Goal: Feedback & Contribution: Contribute content

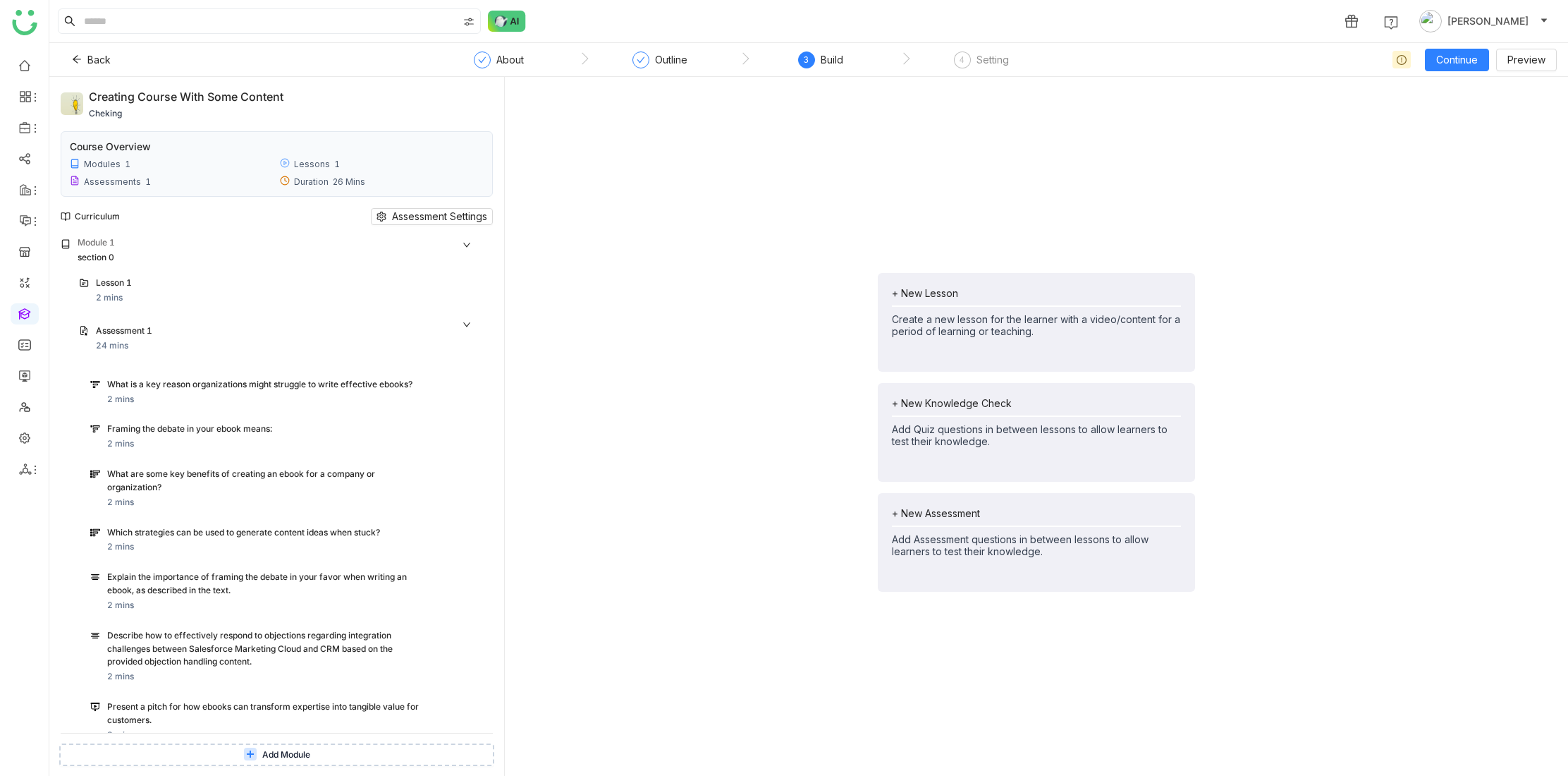
scroll to position [399, 0]
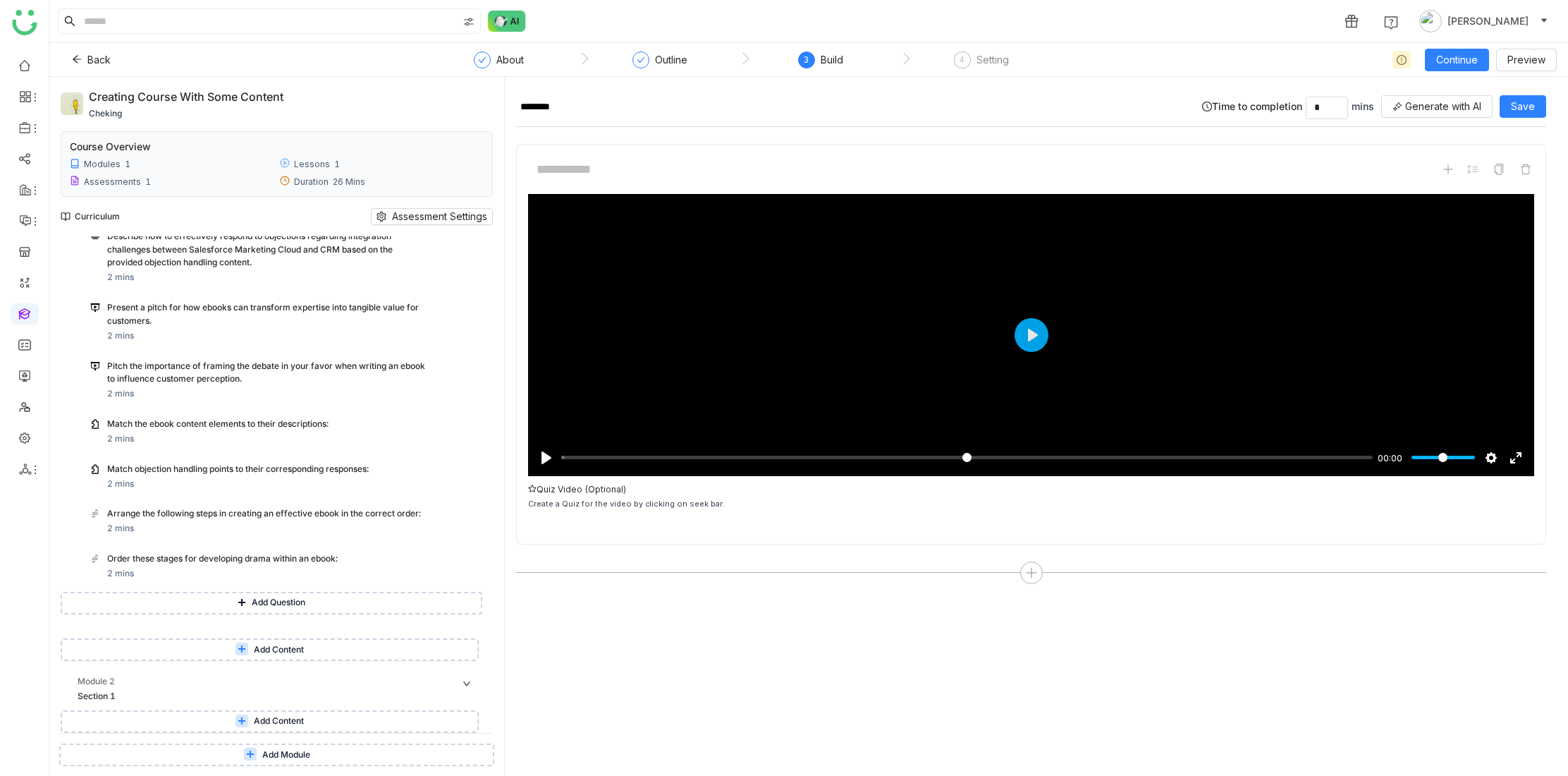
click at [833, 57] on div "Build" at bounding box center [832, 60] width 22 height 17
click at [673, 65] on div "Outline" at bounding box center [671, 60] width 33 height 17
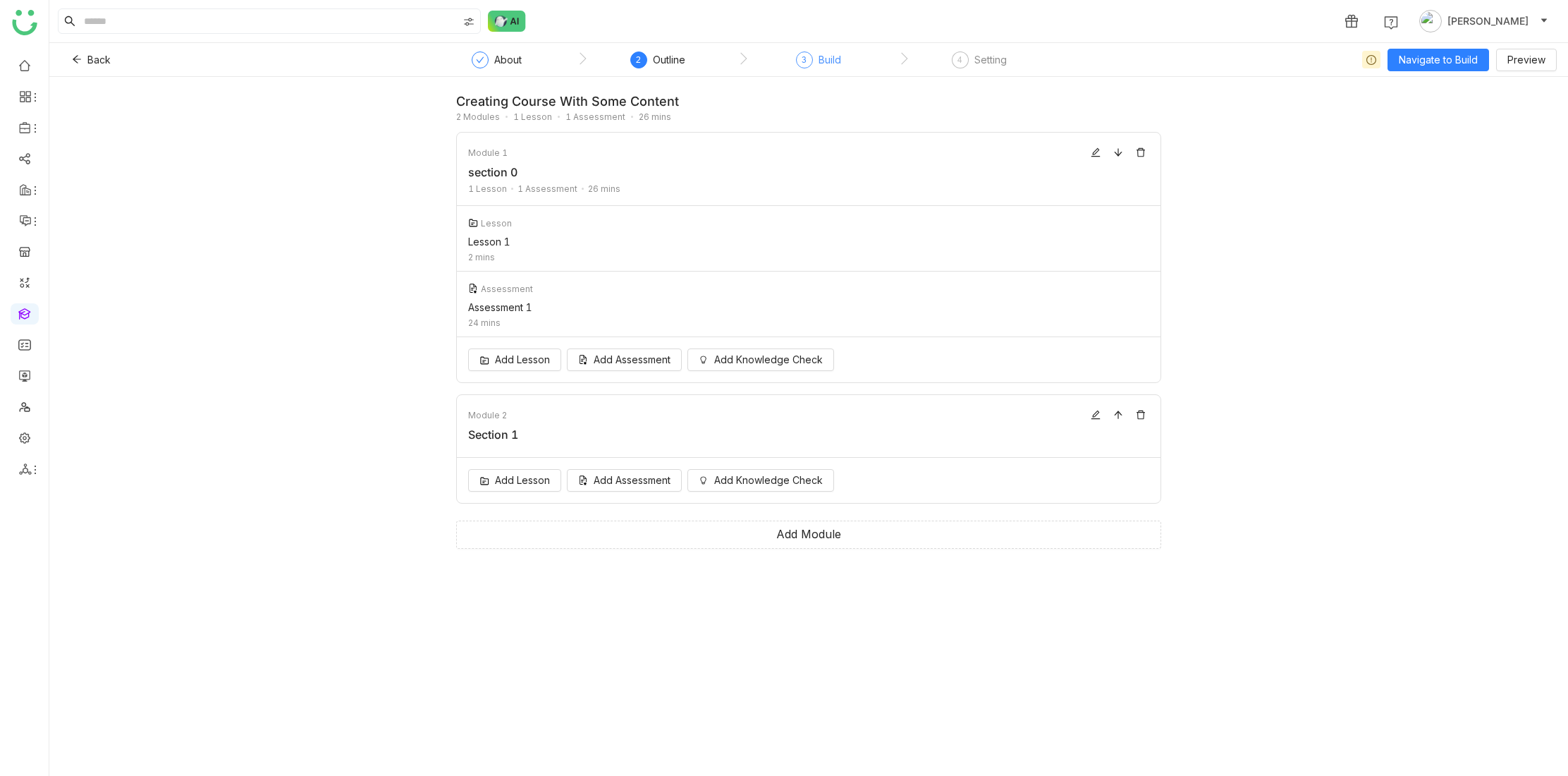
click at [824, 58] on div "Build" at bounding box center [830, 60] width 22 height 17
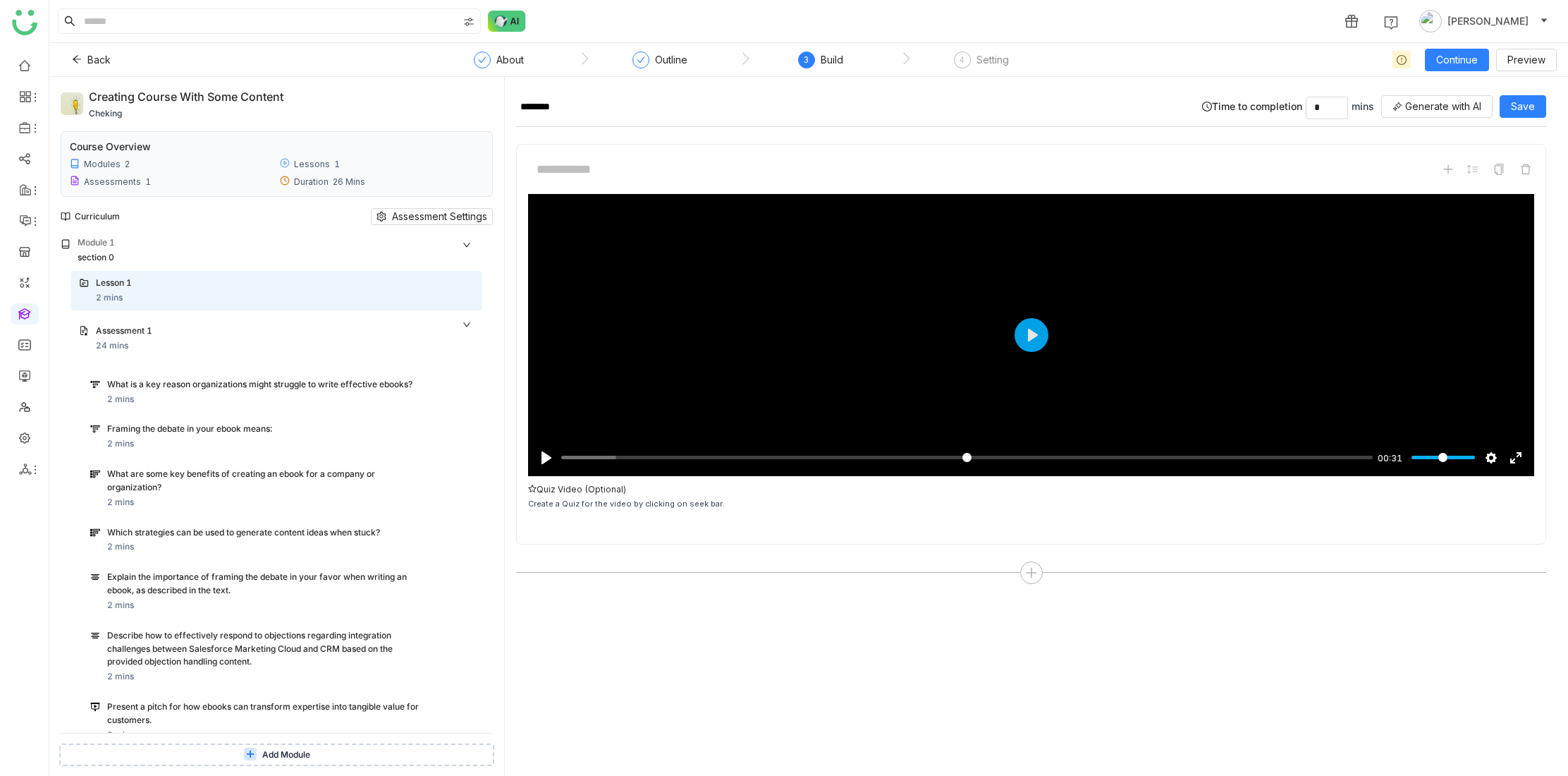
click at [291, 756] on span "Add Module" at bounding box center [287, 755] width 48 height 14
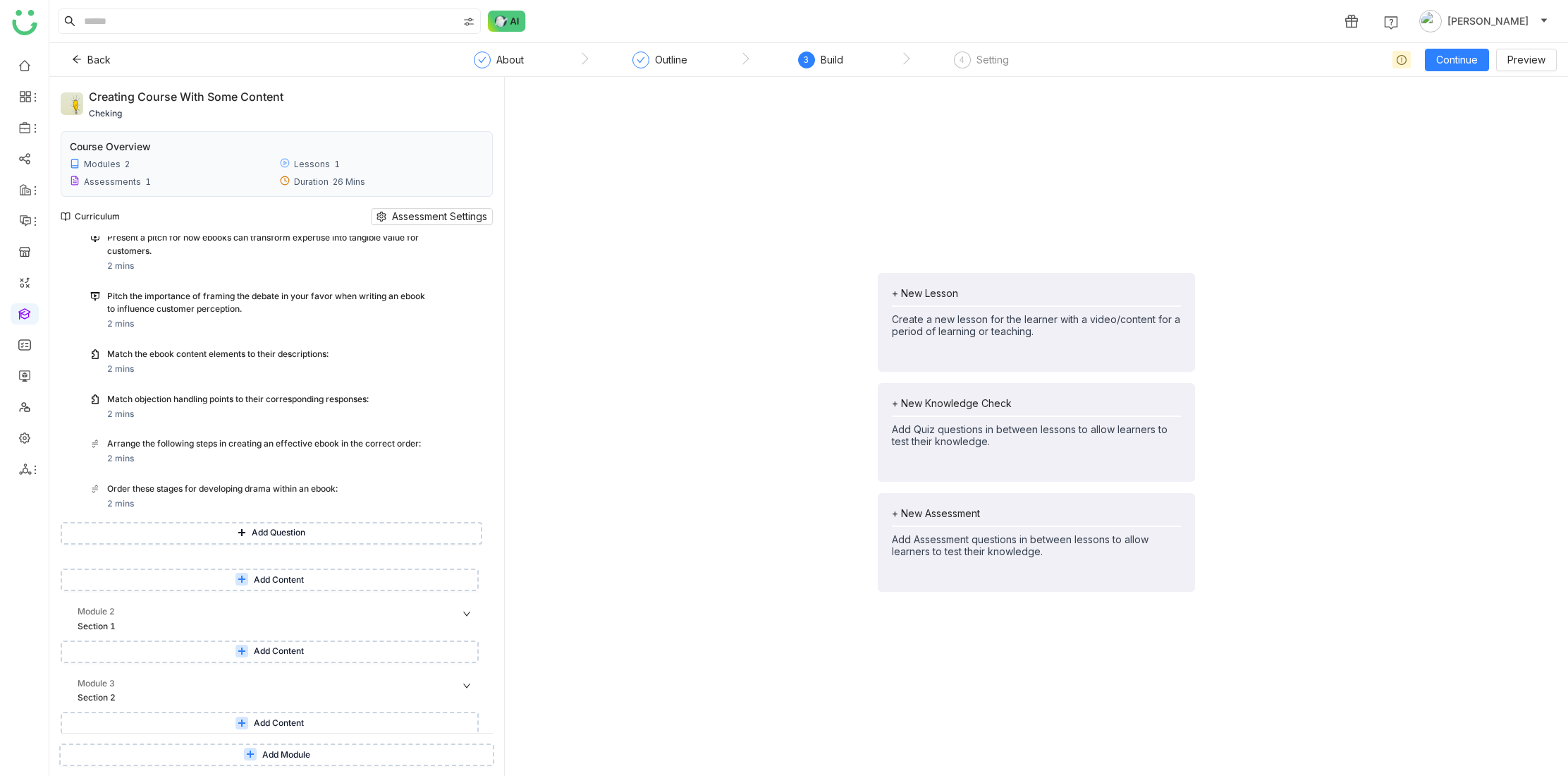
scroll to position [470, 0]
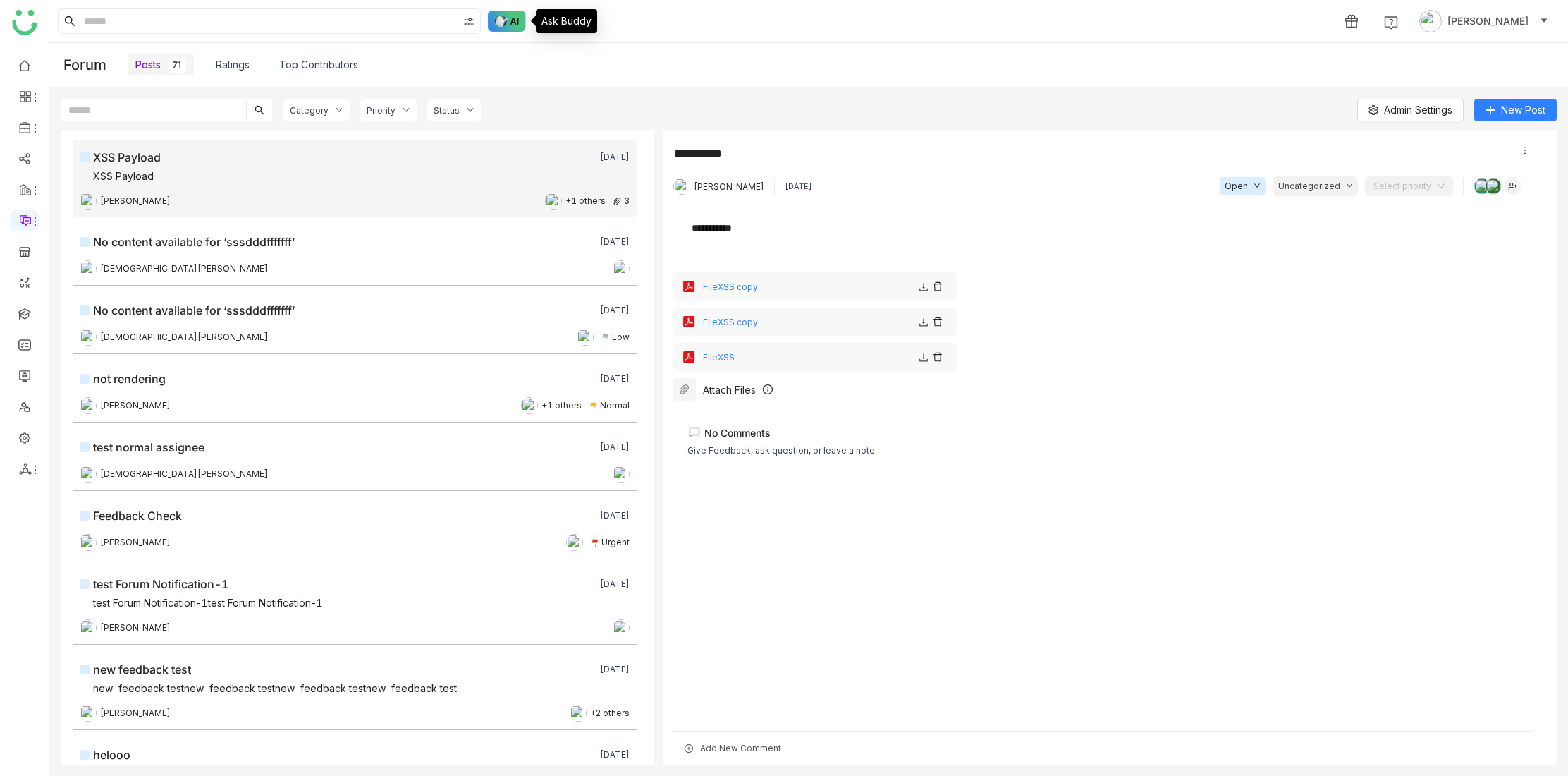
click at [516, 23] on img at bounding box center [507, 21] width 38 height 22
click at [765, 616] on div "No Comments Give Feedback, ask question, or leave a note." at bounding box center [1102, 566] width 859 height 311
click at [721, 752] on div "Add New Comment" at bounding box center [1102, 748] width 859 height 34
click at [758, 608] on div "No Comments Give Feedback, ask question, or leave a note." at bounding box center [1102, 566] width 859 height 311
drag, startPoint x: 700, startPoint y: 748, endPoint x: 780, endPoint y: 749, distance: 80.0
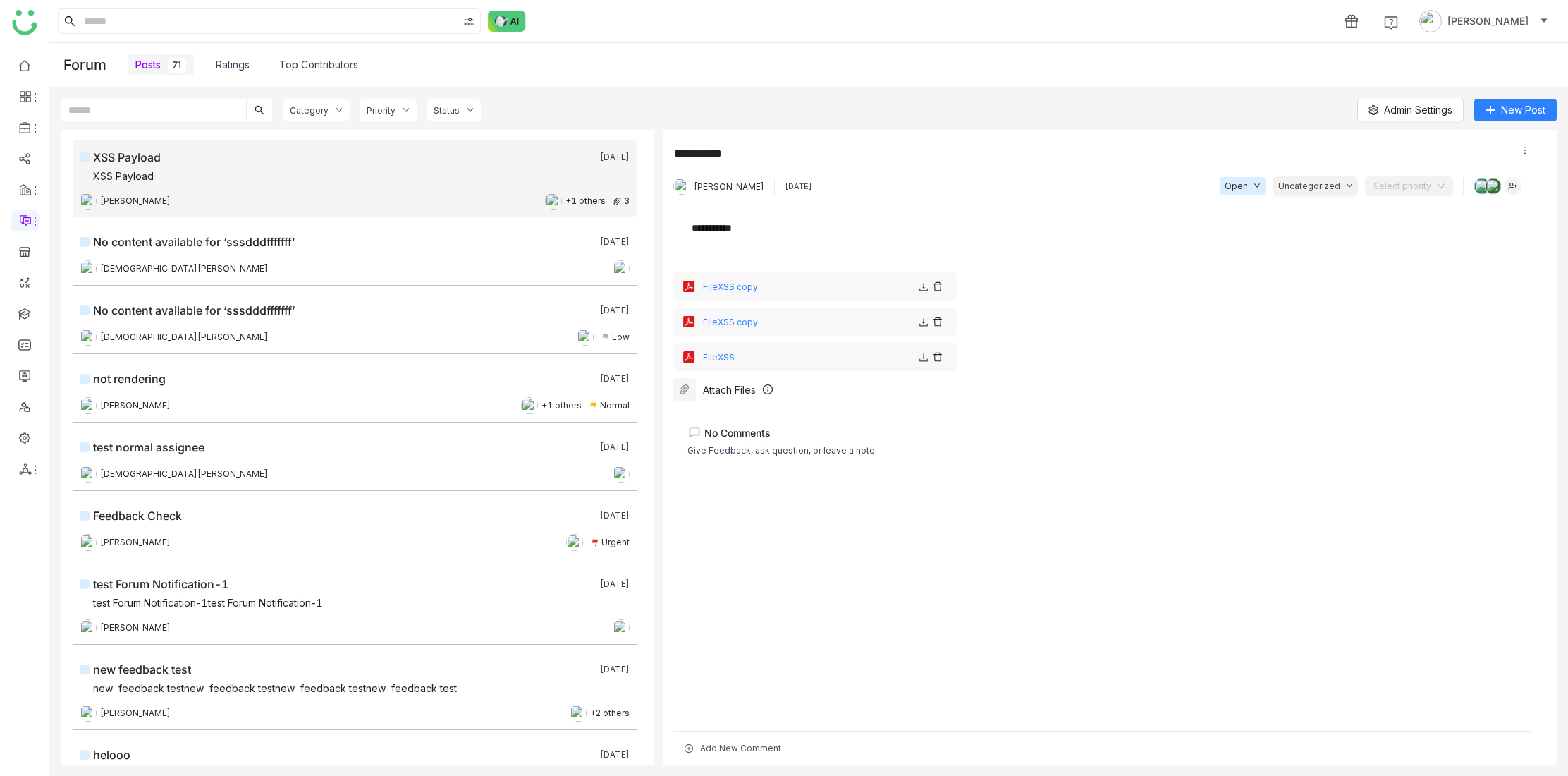
click at [780, 749] on div "Add New Comment" at bounding box center [1102, 748] width 859 height 34
click at [725, 646] on div "To enrich screen reader interactions, please activate Accessibility in Grammarl…" at bounding box center [1103, 647] width 815 height 16
click at [744, 646] on div "To enrich screen reader interactions, please activate Accessibility in Grammarl…" at bounding box center [1103, 645] width 815 height 16
click at [777, 603] on div "No Comments Give Feedback, ask question, or leave a note." at bounding box center [1102, 510] width 859 height 203
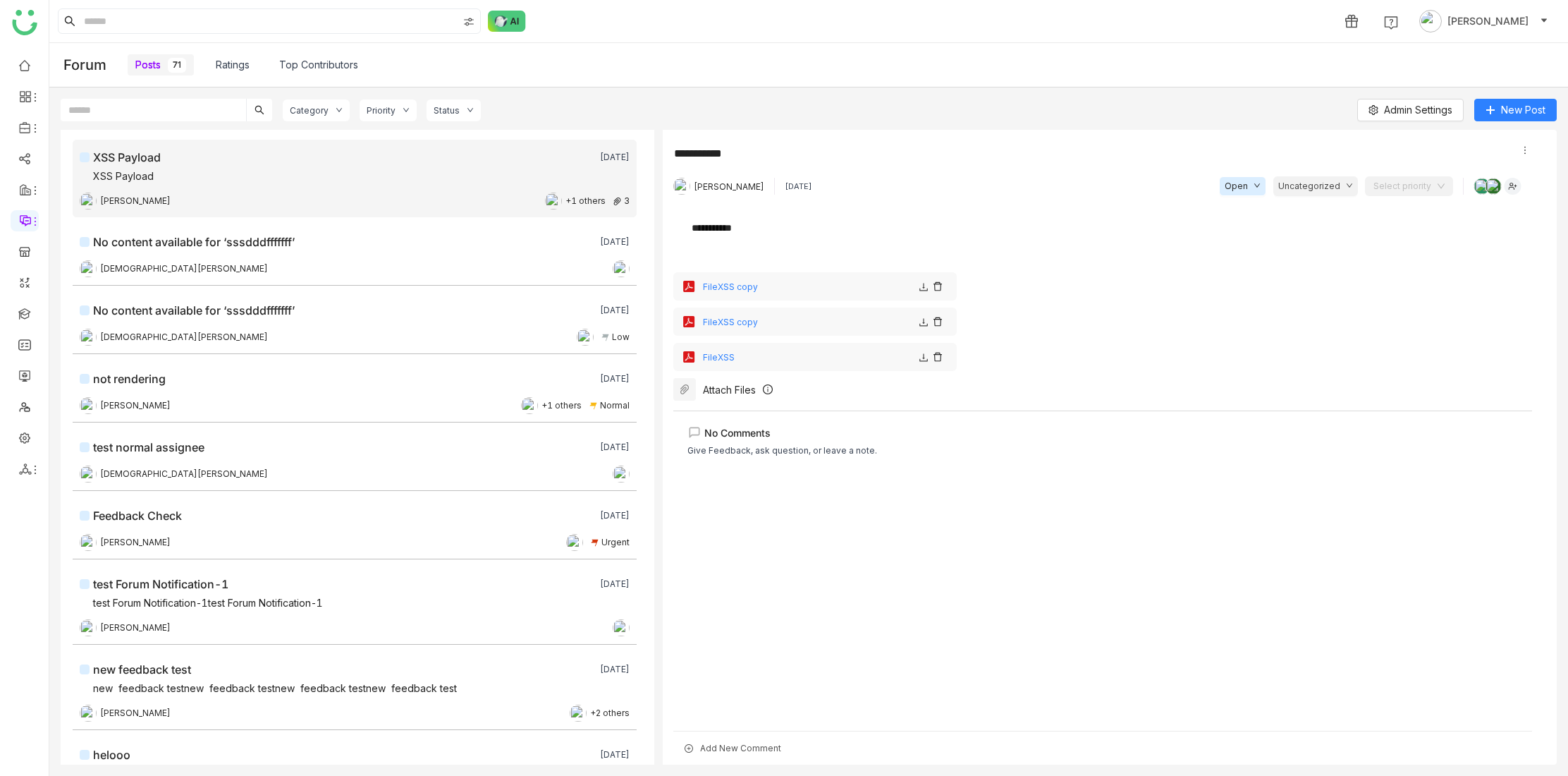
scroll to position [0, 0]
drag, startPoint x: 704, startPoint y: 433, endPoint x: 804, endPoint y: 437, distance: 100.1
click at [804, 437] on div "No Comments" at bounding box center [783, 432] width 190 height 14
click at [800, 453] on div "Give Feedback, ask question, or leave a note." at bounding box center [783, 451] width 190 height 14
drag, startPoint x: 689, startPoint y: 450, endPoint x: 912, endPoint y: 447, distance: 223.0
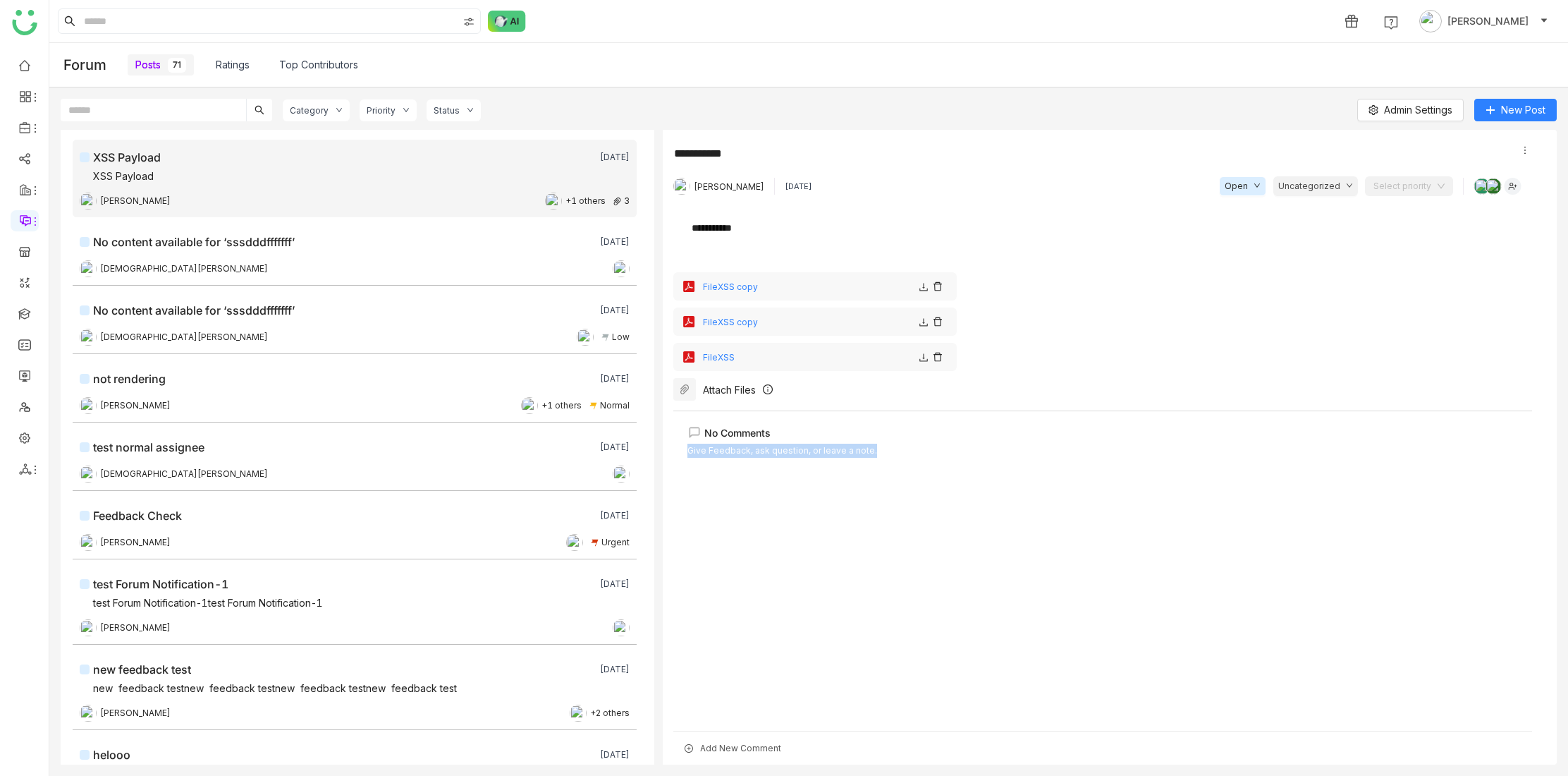
click at [912, 447] on div "No Comments Give Feedback, ask question, or leave a note." at bounding box center [1103, 442] width 831 height 33
click at [935, 484] on div "No Comments Give Feedback, ask question, or leave a note." at bounding box center [1102, 566] width 859 height 311
click at [739, 750] on div "Add New Comment" at bounding box center [1102, 748] width 859 height 34
click at [828, 599] on div "No Comments Give Feedback, ask question, or leave a note." at bounding box center [1102, 566] width 859 height 311
click at [742, 497] on div "No Comments Give Feedback, ask question, or leave a note." at bounding box center [1102, 566] width 859 height 311
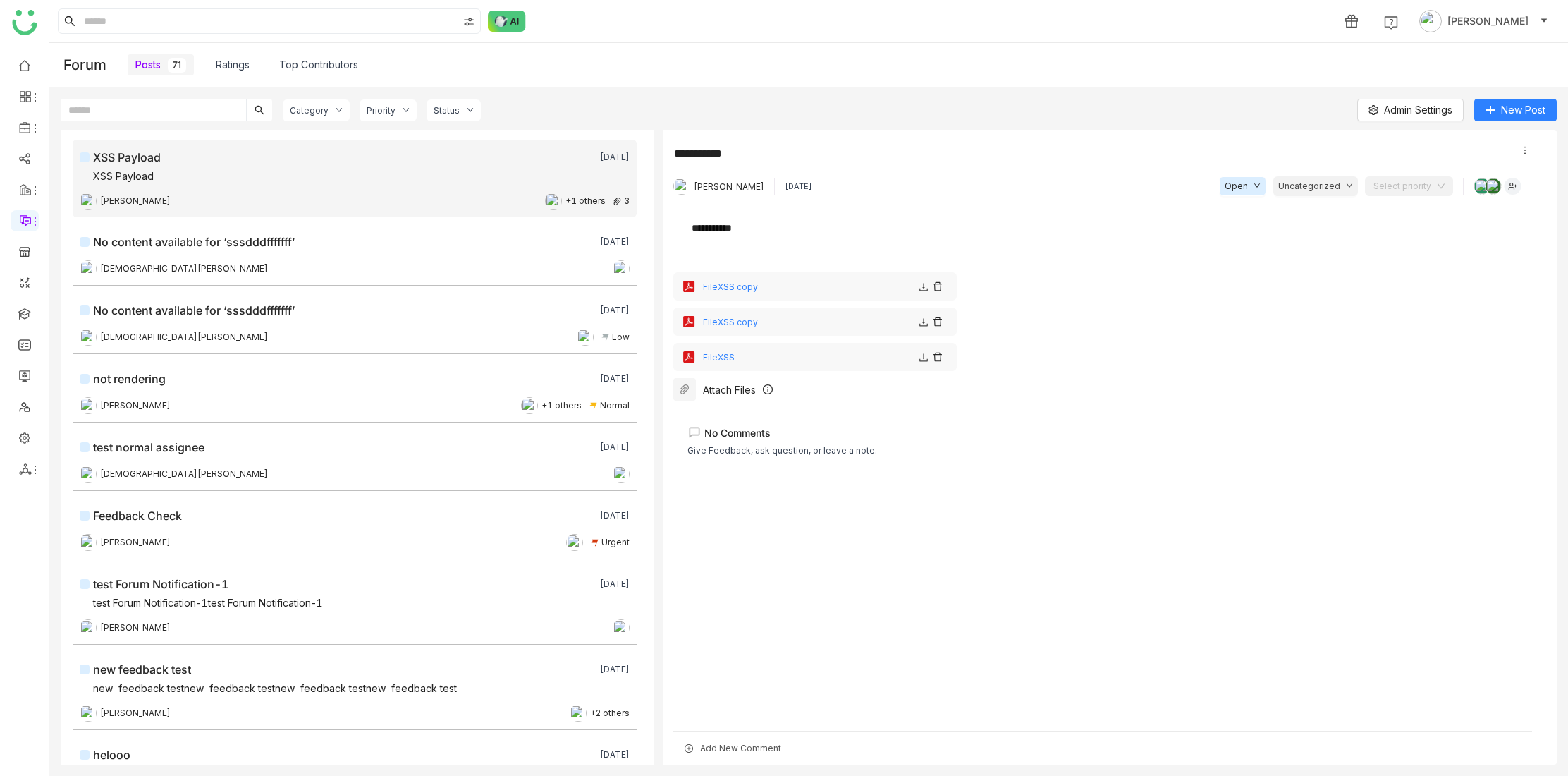
drag, startPoint x: 701, startPoint y: 749, endPoint x: 777, endPoint y: 752, distance: 76.1
click at [777, 752] on div "Add New Comment" at bounding box center [1102, 748] width 859 height 34
click at [792, 596] on div "No Comments Give Feedback, ask question, or leave a note." at bounding box center [1102, 512] width 859 height 203
drag, startPoint x: 700, startPoint y: 748, endPoint x: 790, endPoint y: 750, distance: 90.0
click at [790, 750] on div "Add New Comment" at bounding box center [1102, 748] width 859 height 34
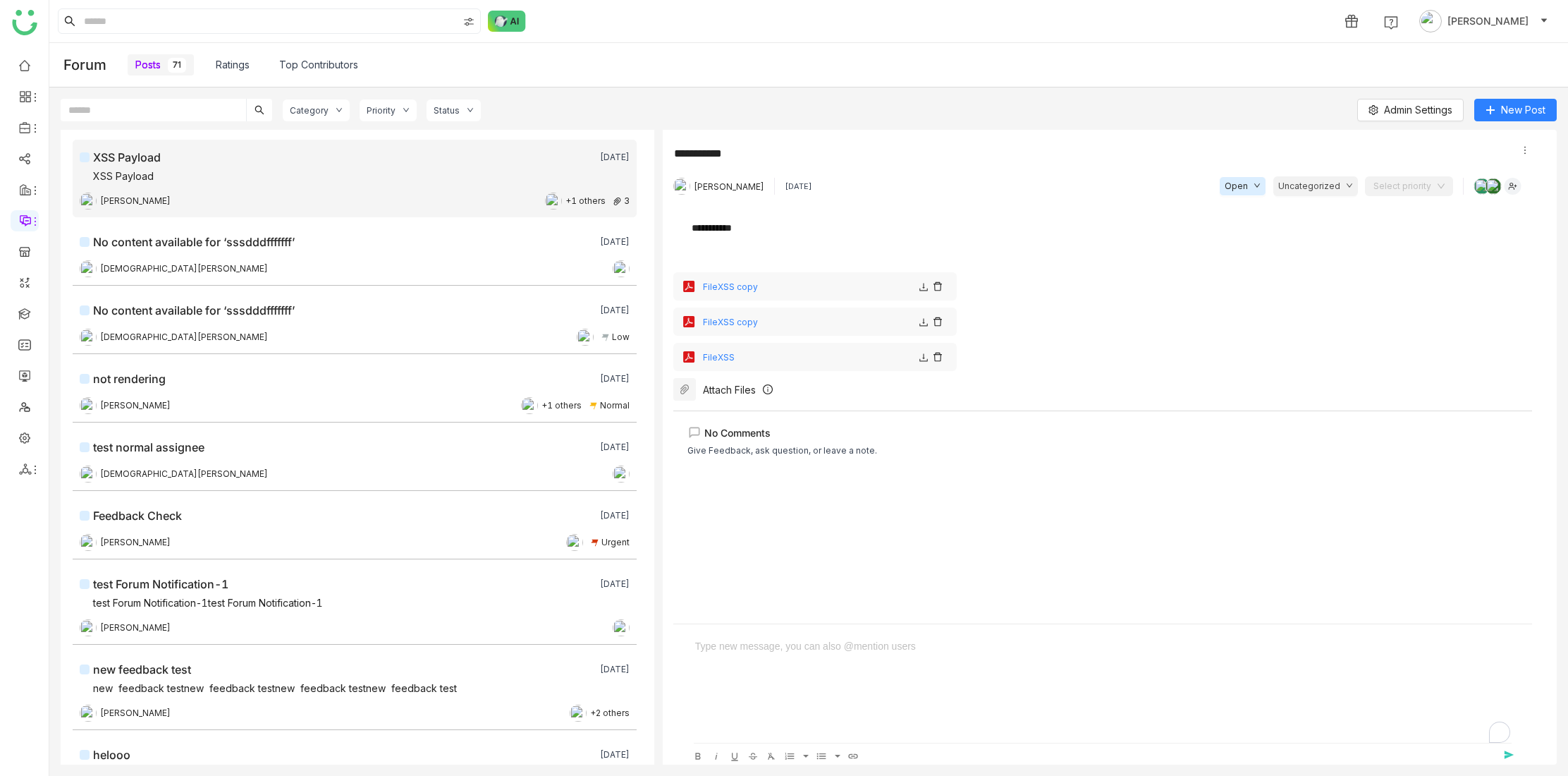
click at [833, 604] on div "No Comments Give Feedback, ask question, or leave a note." at bounding box center [1102, 512] width 859 height 203
click at [720, 748] on div "Add New Comment" at bounding box center [1102, 748] width 859 height 34
click at [758, 653] on div "To enrich screen reader interactions, please activate Accessibility in Grammarl…" at bounding box center [1103, 647] width 815 height 16
click at [800, 584] on div "No Comments Give Feedback, ask question, or leave a note." at bounding box center [1102, 566] width 859 height 311
click at [710, 748] on div "Add New Comment" at bounding box center [1102, 748] width 859 height 34
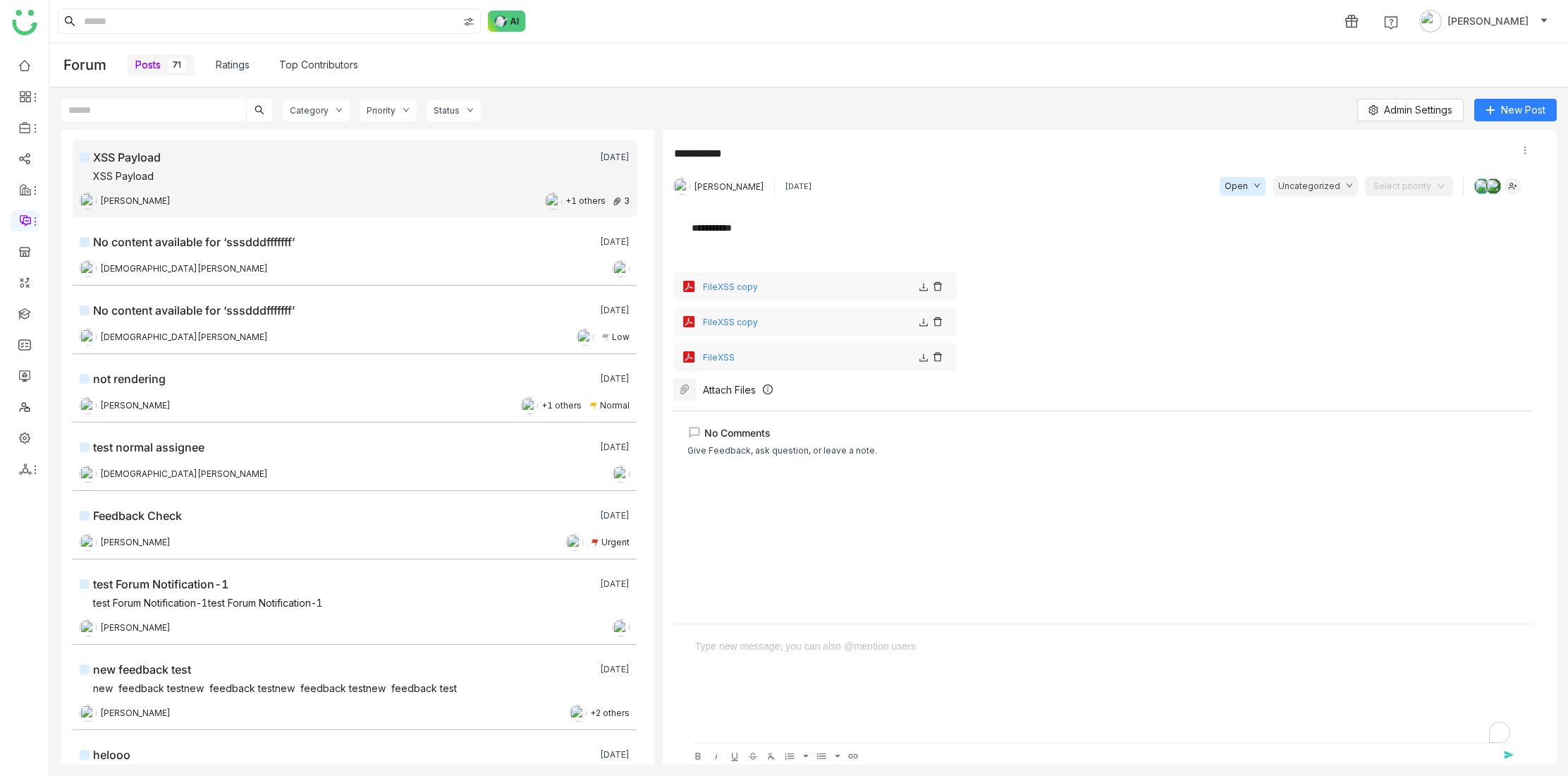
click at [765, 656] on div "To enrich screen reader interactions, please activate Accessibility in Grammarl…" at bounding box center [1103, 691] width 831 height 104
click at [787, 589] on div "No Comments Give Feedback, ask question, or leave a note." at bounding box center [1102, 512] width 859 height 203
drag, startPoint x: 700, startPoint y: 749, endPoint x: 789, endPoint y: 752, distance: 89.1
click at [789, 752] on div "Add New Comment" at bounding box center [1102, 748] width 859 height 34
click at [820, 606] on div "No Comments Give Feedback, ask question, or leave a note." at bounding box center [1102, 512] width 859 height 203
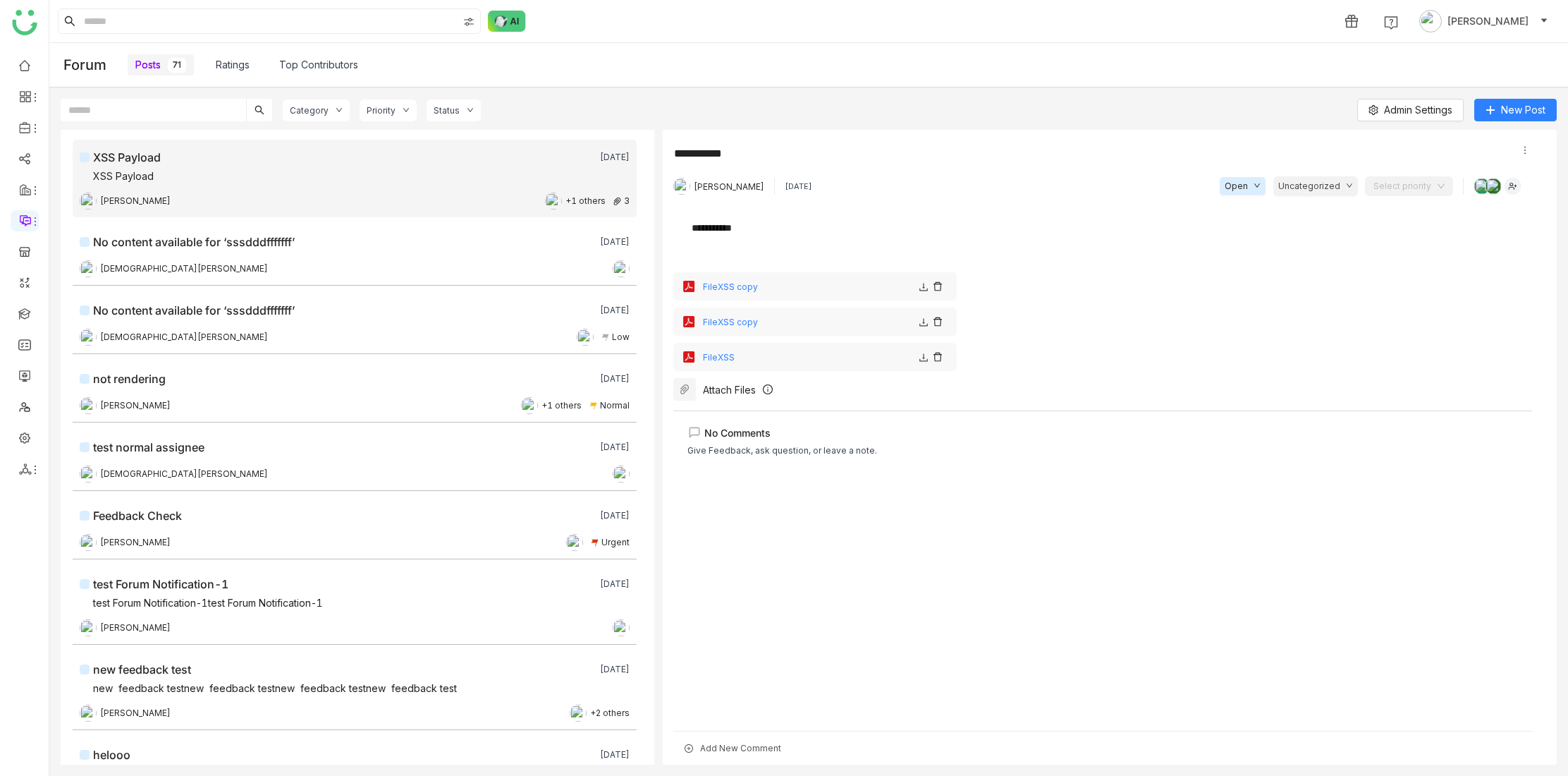
click at [719, 749] on div "Add New Comment" at bounding box center [1102, 748] width 859 height 34
click at [767, 593] on div "No Comments Give Feedback, ask question, or leave a note." at bounding box center [1102, 566] width 859 height 311
drag, startPoint x: 696, startPoint y: 187, endPoint x: 771, endPoint y: 191, distance: 75.1
click at [771, 191] on div "Avneesh Srivastava 1 week ago" at bounding box center [742, 186] width 139 height 17
click at [893, 212] on div "**********" at bounding box center [1102, 224] width 820 height 22
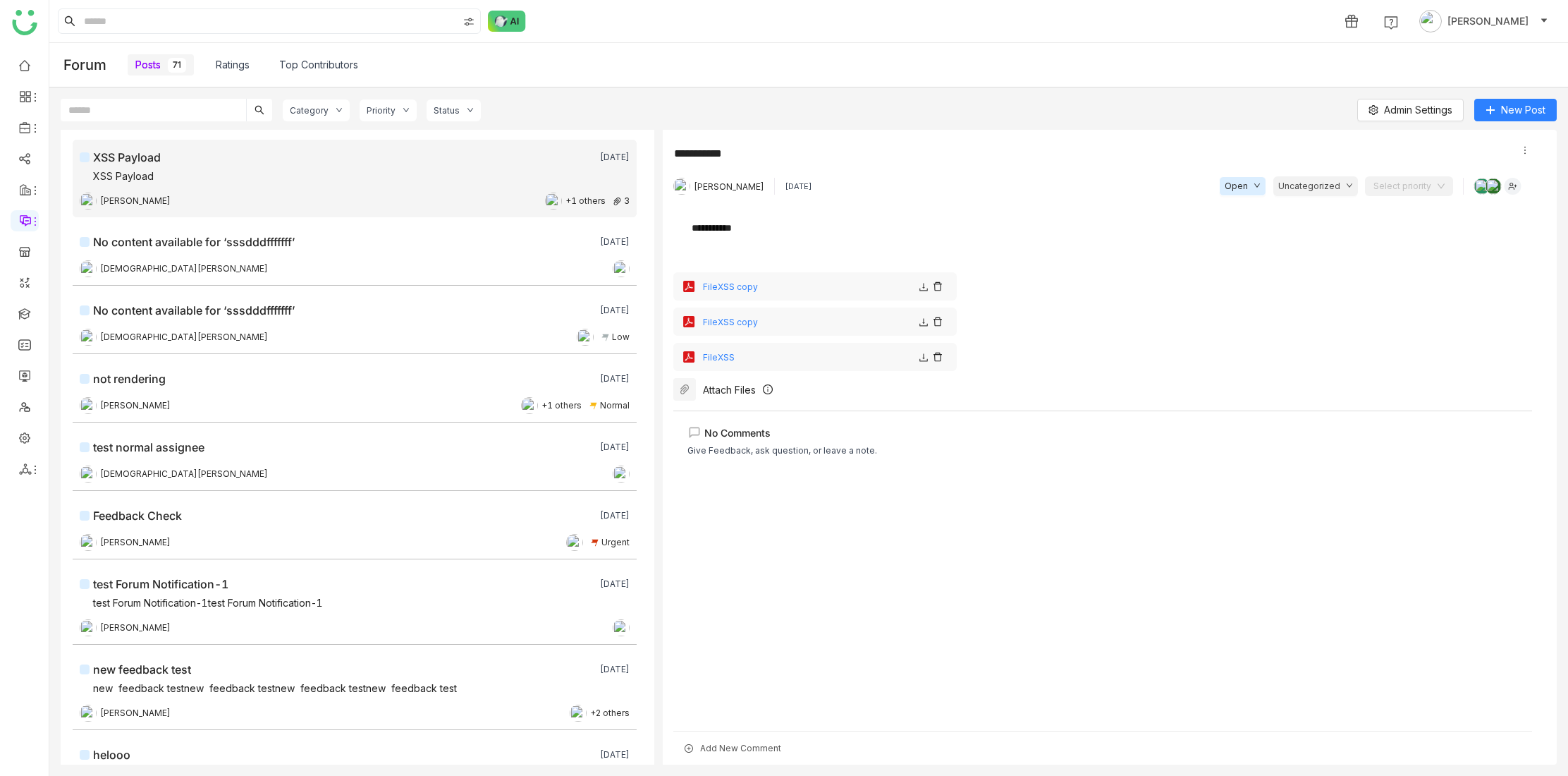
click at [892, 184] on div "Avneesh Srivastava 1 week ago Open Uncategorized Select priority ×" at bounding box center [1102, 186] width 859 height 20
click at [702, 188] on span "Avneesh Srivastava" at bounding box center [729, 186] width 71 height 10
drag, startPoint x: 695, startPoint y: 187, endPoint x: 768, endPoint y: 187, distance: 73.0
click at [765, 187] on span "Avneesh Srivastava" at bounding box center [729, 186] width 71 height 10
click at [811, 162] on textarea at bounding box center [1093, 155] width 841 height 22
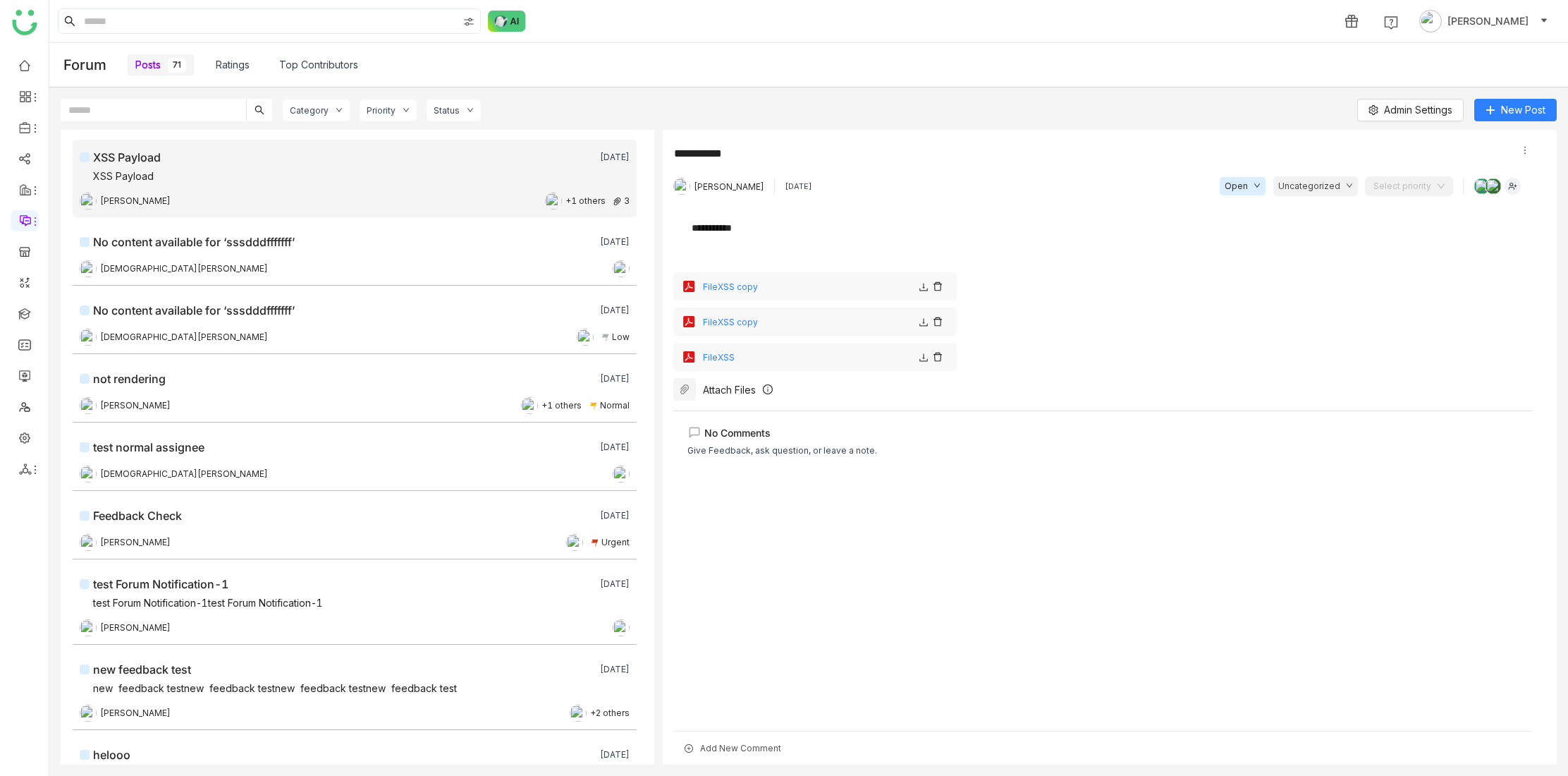
drag, startPoint x: 694, startPoint y: 186, endPoint x: 769, endPoint y: 192, distance: 75.2
click at [765, 192] on div "Avneesh Srivastava" at bounding box center [718, 186] width 91 height 17
click at [1214, 655] on div "No Comments Give Feedback, ask question, or leave a note." at bounding box center [1102, 566] width 859 height 311
click at [1453, 505] on div "No Comments Give Feedback, ask question, or leave a note." at bounding box center [1102, 566] width 859 height 311
click at [1515, 186] on img at bounding box center [1513, 186] width 17 height 17
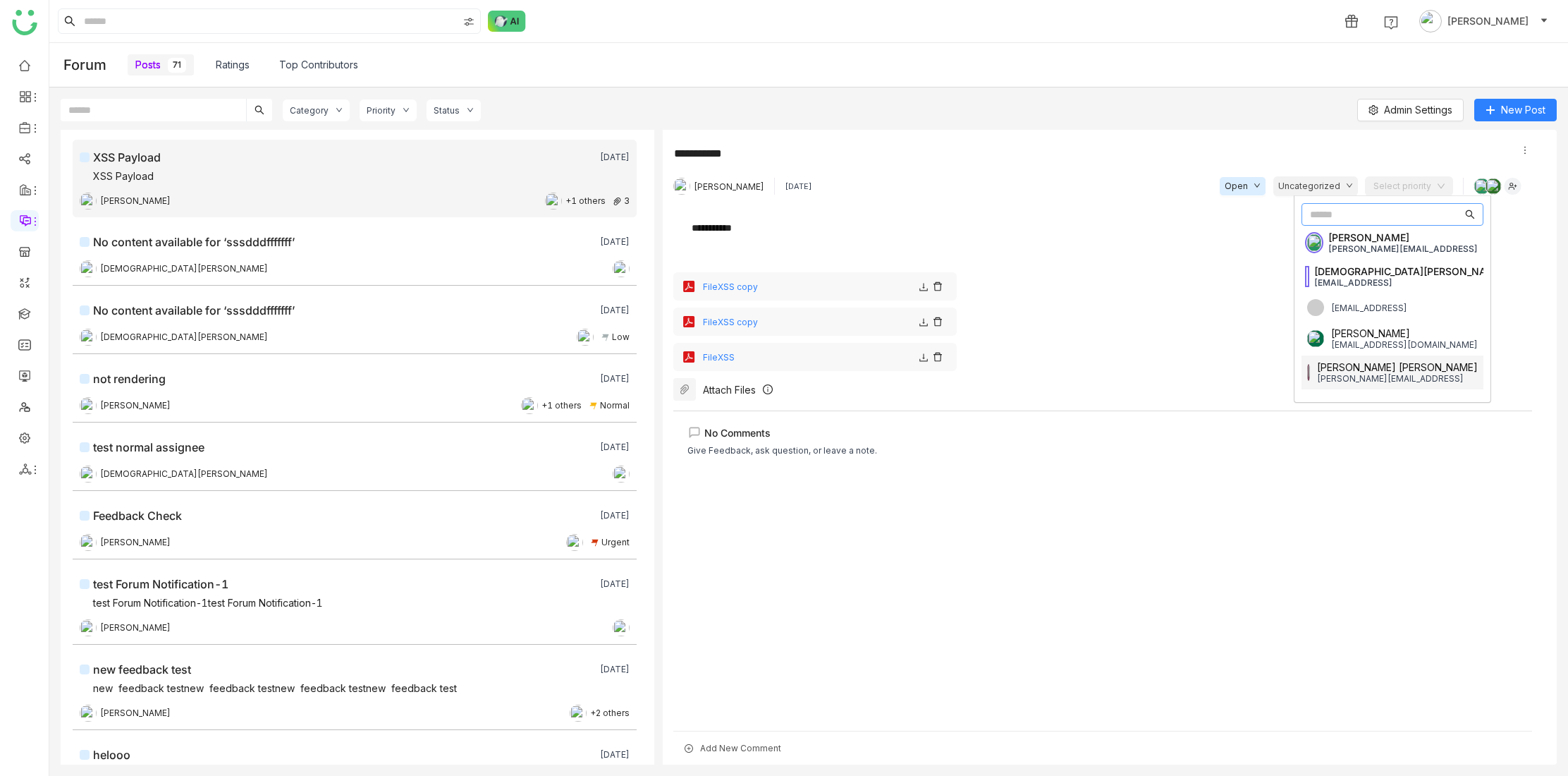
click at [1475, 500] on div "No Comments Give Feedback, ask question, or leave a note." at bounding box center [1102, 566] width 859 height 311
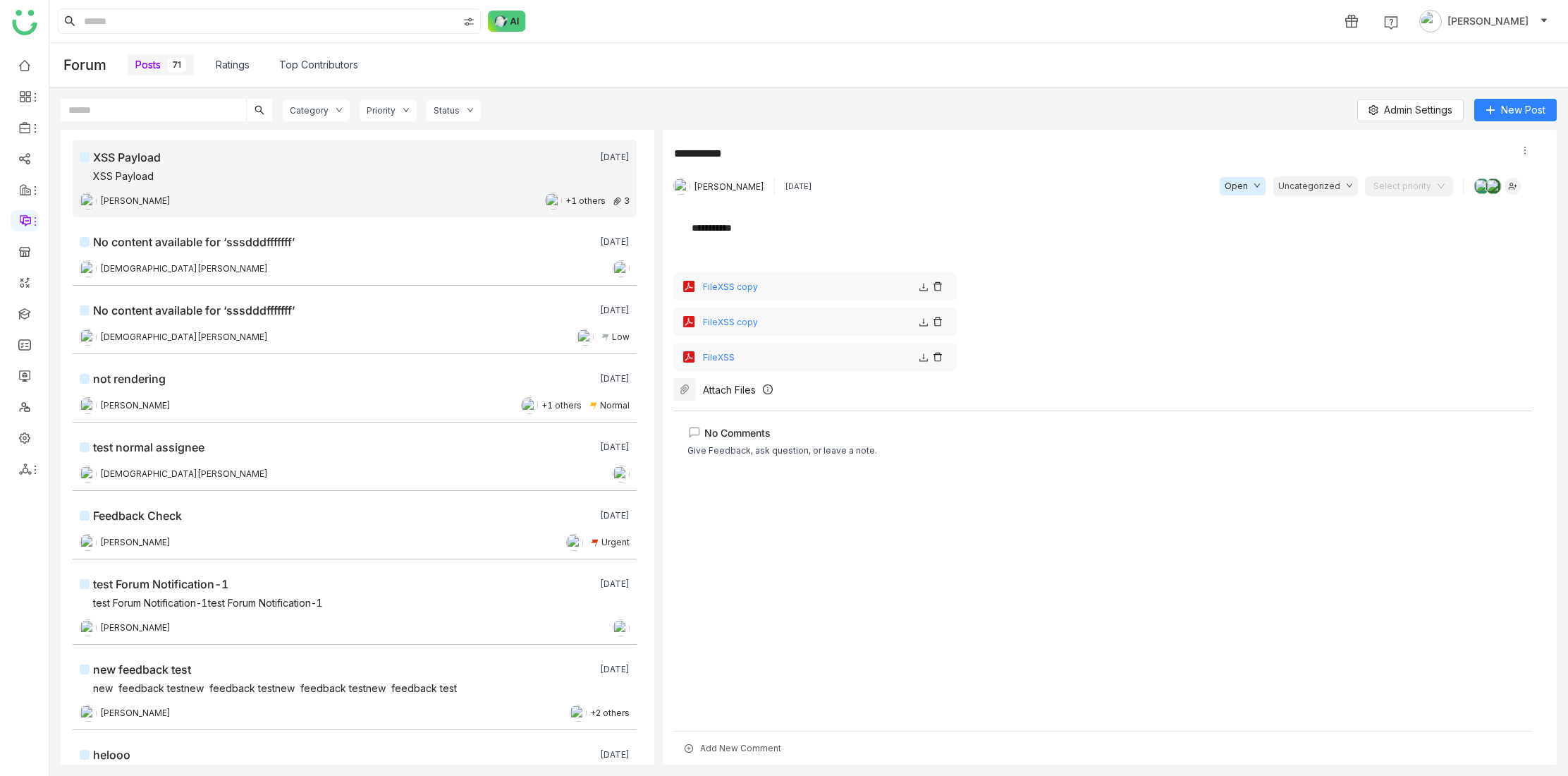
click at [878, 550] on div "No Comments Give Feedback, ask question, or leave a note." at bounding box center [1102, 566] width 859 height 311
click at [558, 103] on div "Category Priority Status Admin Settings New Post" at bounding box center [809, 114] width 1496 height 31
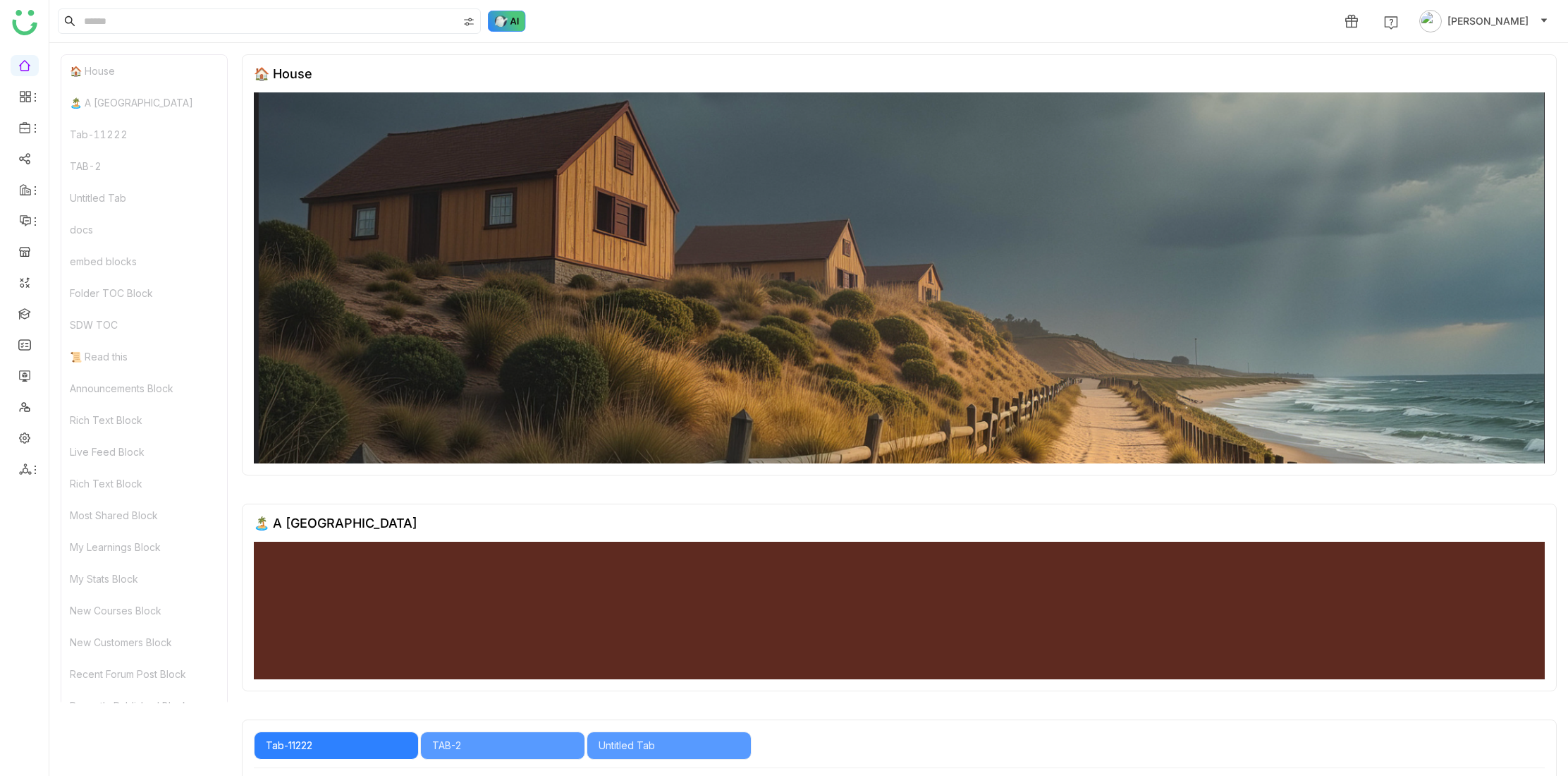
click at [518, 22] on img at bounding box center [507, 21] width 38 height 22
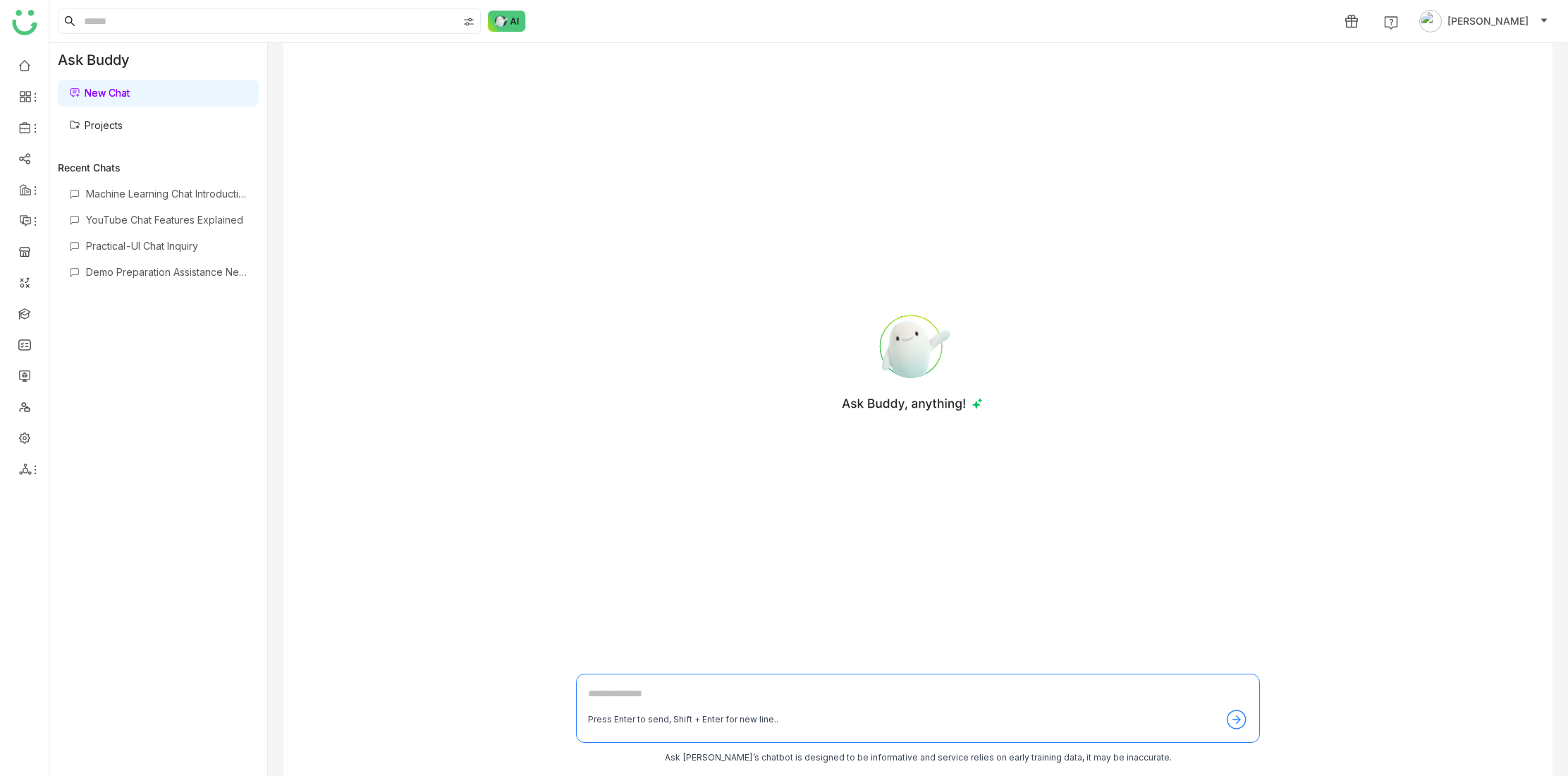
click at [645, 685] on div "Press Enter to send, Shift + Enter for new line.." at bounding box center [918, 708] width 684 height 69
click at [640, 692] on textarea at bounding box center [917, 697] width 660 height 22
type textarea "**********"
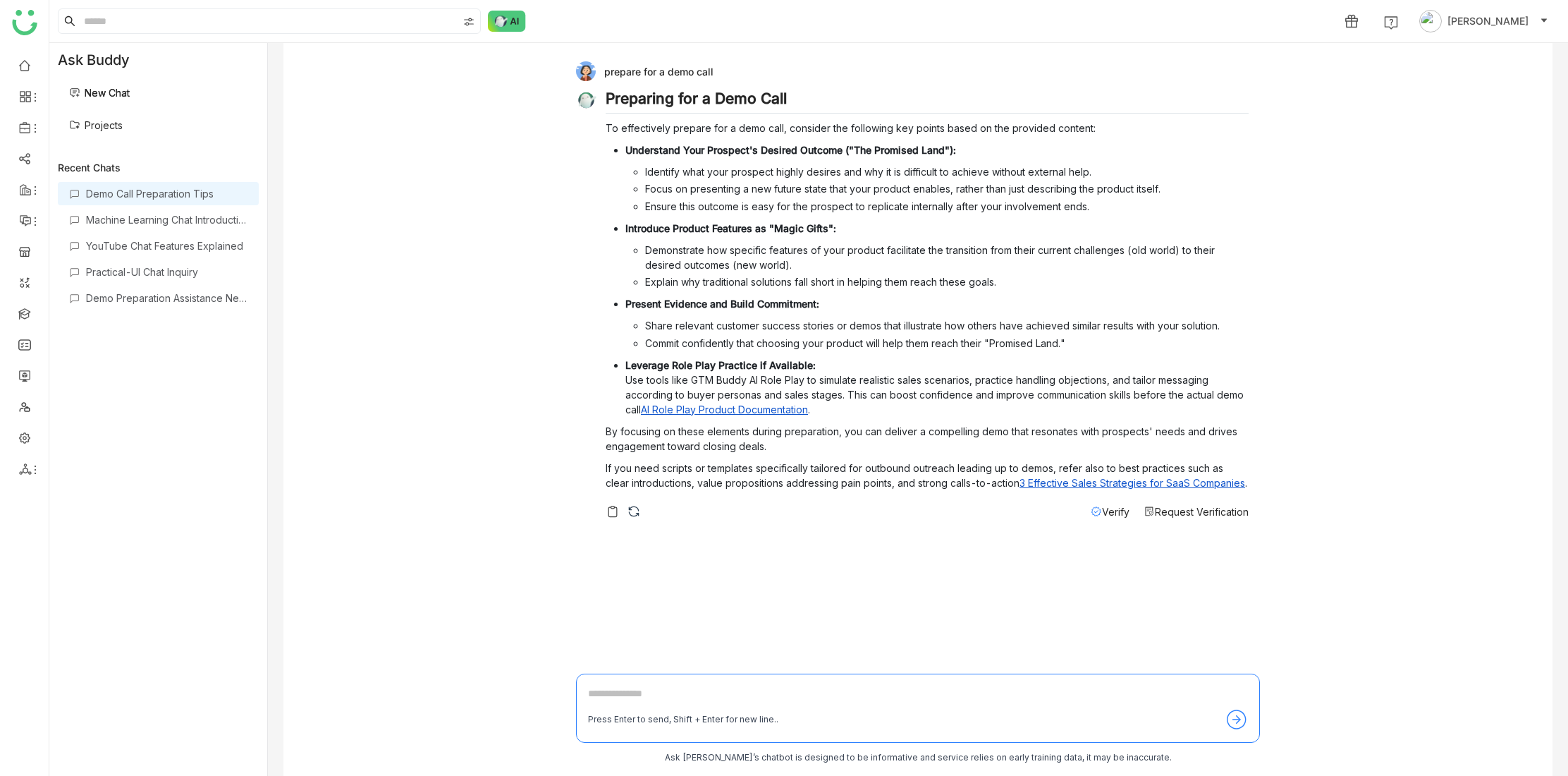
drag, startPoint x: 766, startPoint y: 530, endPoint x: 709, endPoint y: 522, distance: 57.6
click at [766, 530] on div "prepare for a demo call Preparing for a Demo Call To effectively prepare for a …" at bounding box center [918, 360] width 684 height 611
click at [730, 408] on link "AI Role Play Product Documentation" at bounding box center [725, 409] width 167 height 12
drag, startPoint x: 824, startPoint y: 415, endPoint x: 652, endPoint y: 407, distance: 172.2
click at [652, 407] on p "Leverage Role Play Practice if Available: Use tools like GTM Buddy AI Role Play…" at bounding box center [937, 387] width 623 height 60
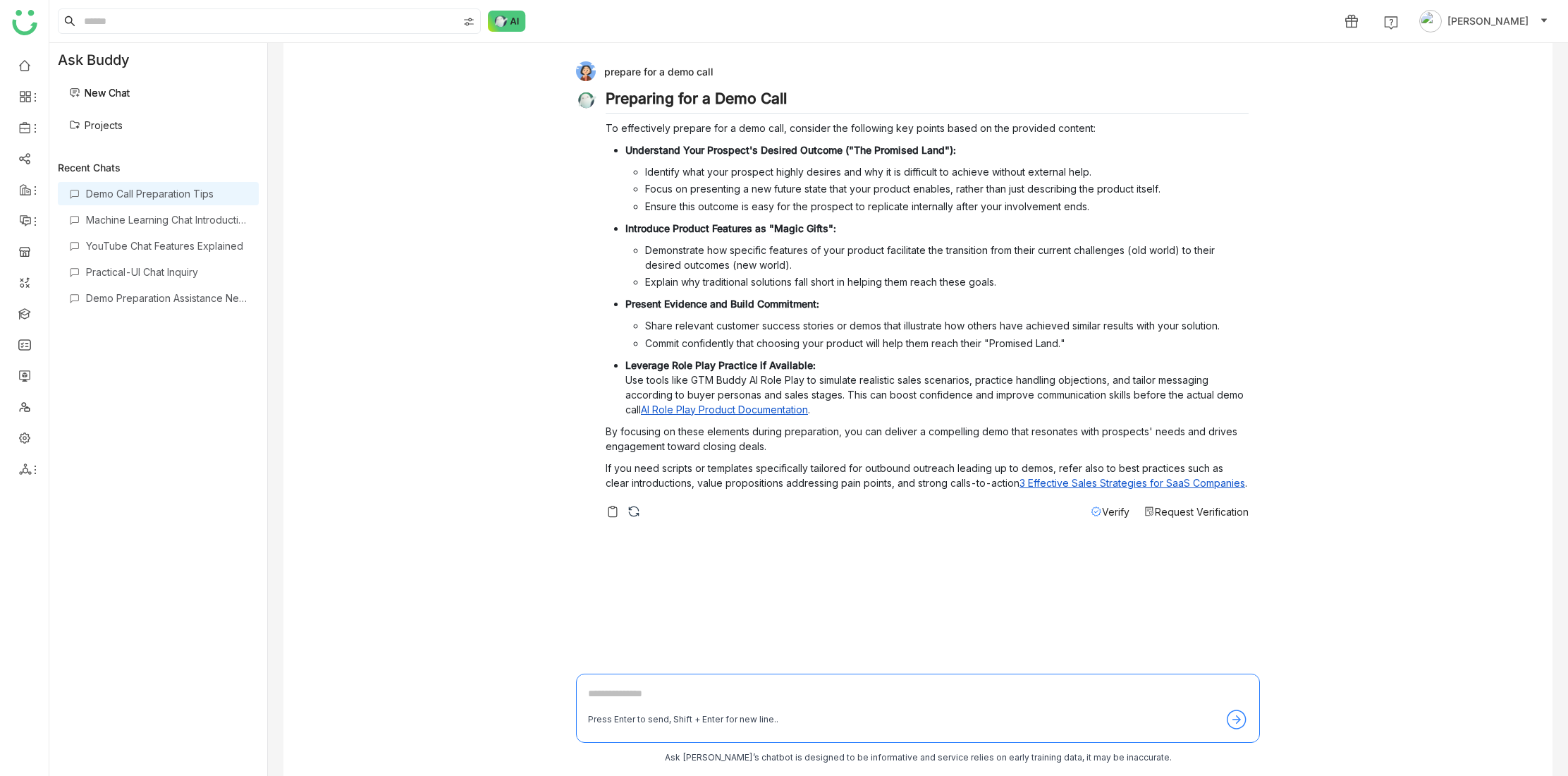
click at [842, 442] on p "By focusing on these elements during preparation, you can deliver a compelling …" at bounding box center [927, 438] width 643 height 29
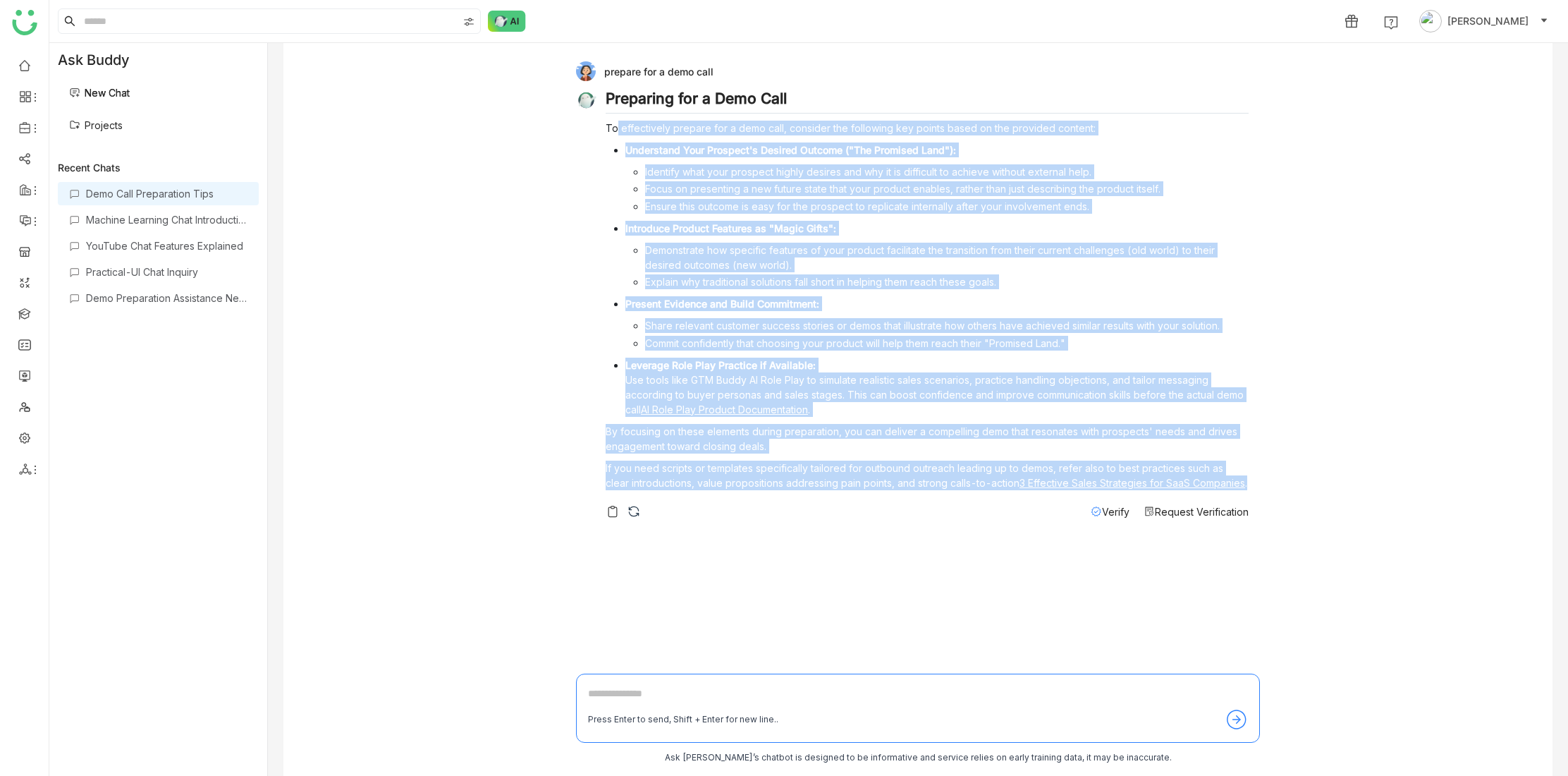
drag, startPoint x: 1248, startPoint y: 483, endPoint x: 650, endPoint y: 161, distance: 679.2
click at [616, 122] on div "prepare for a demo call Preparing for a Demo Call To effectively prepare for a …" at bounding box center [917, 409] width 1269 height 733
click at [708, 191] on li "Focus on presenting a new future state that your product enables, rather than j…" at bounding box center [947, 188] width 603 height 15
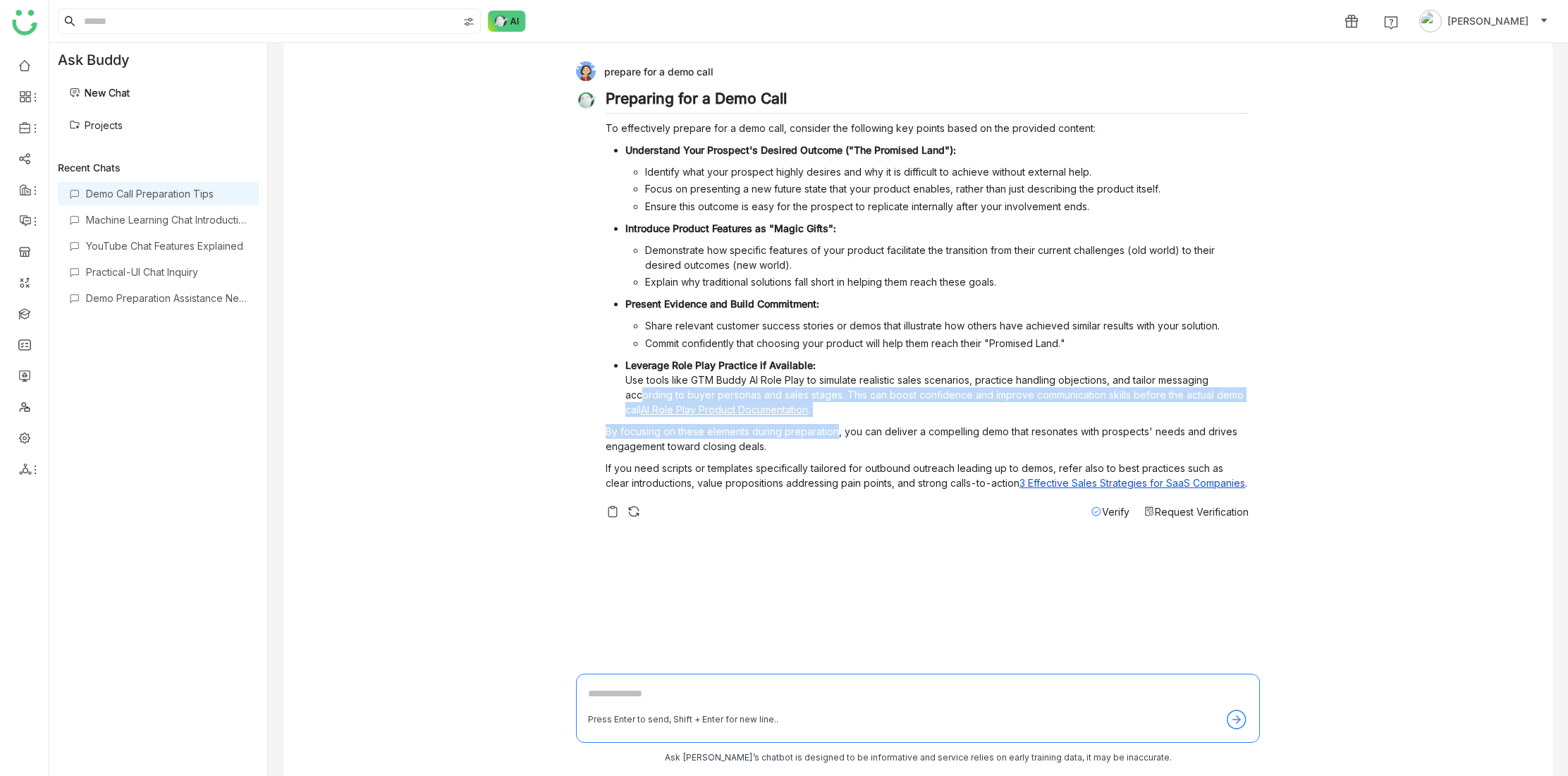
drag, startPoint x: 640, startPoint y: 392, endPoint x: 837, endPoint y: 429, distance: 200.4
click at [837, 429] on div "Preparing for a Demo Call To effectively prepare for a demo call, consider the …" at bounding box center [927, 293] width 643 height 407
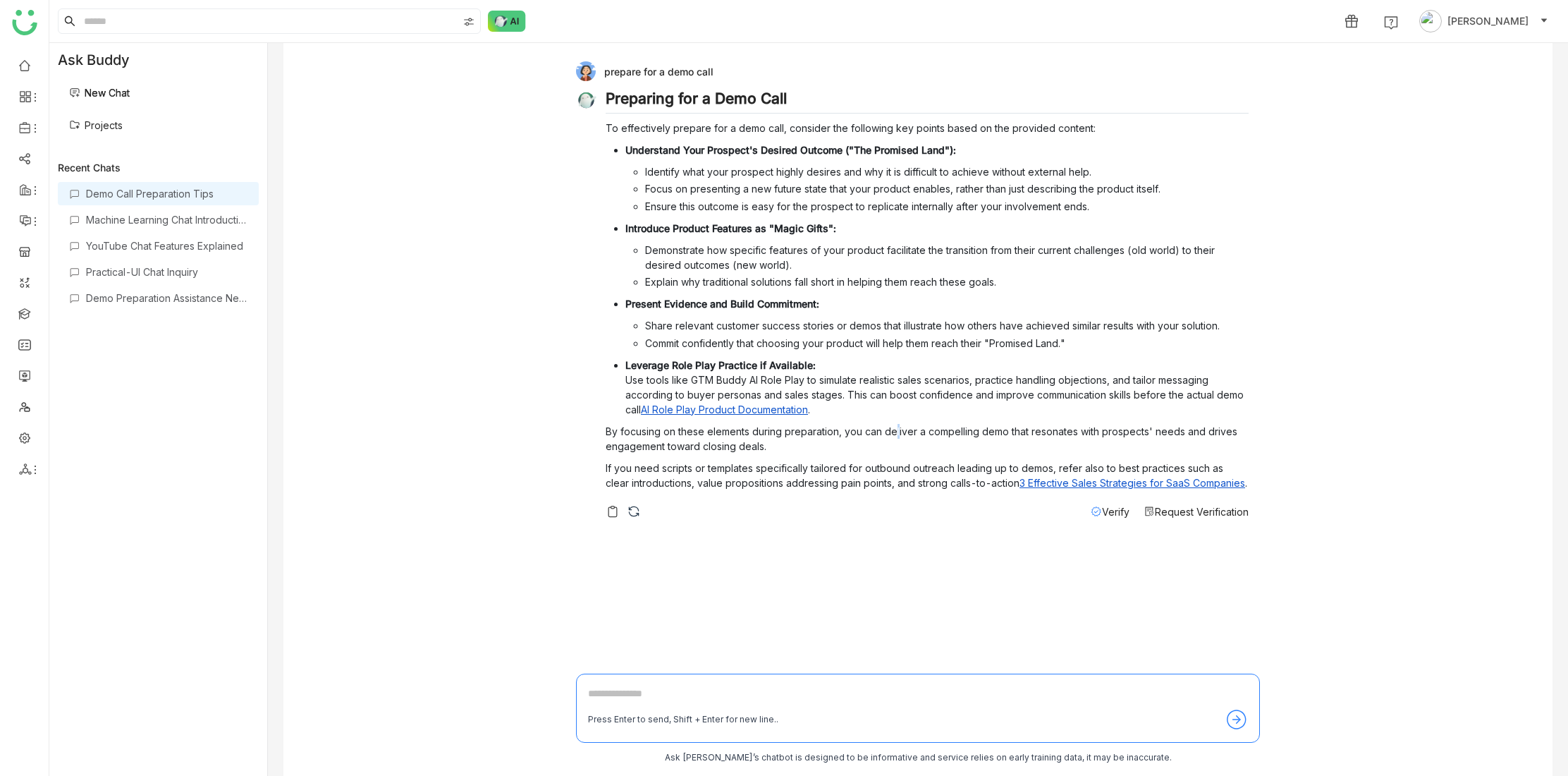
drag, startPoint x: 894, startPoint y: 429, endPoint x: 878, endPoint y: 426, distance: 16.3
click at [897, 429] on p "By focusing on these elements during preparation, you can deliver a compelling …" at bounding box center [927, 438] width 643 height 29
click at [872, 483] on p "If you need scripts or templates specifically tailored for outbound outreach le…" at bounding box center [927, 476] width 643 height 29
click at [456, 172] on div "prepare for a demo call Preparing for a Demo Call To effectively prepare for a …" at bounding box center [917, 409] width 1269 height 733
click at [22, 374] on link at bounding box center [24, 375] width 13 height 12
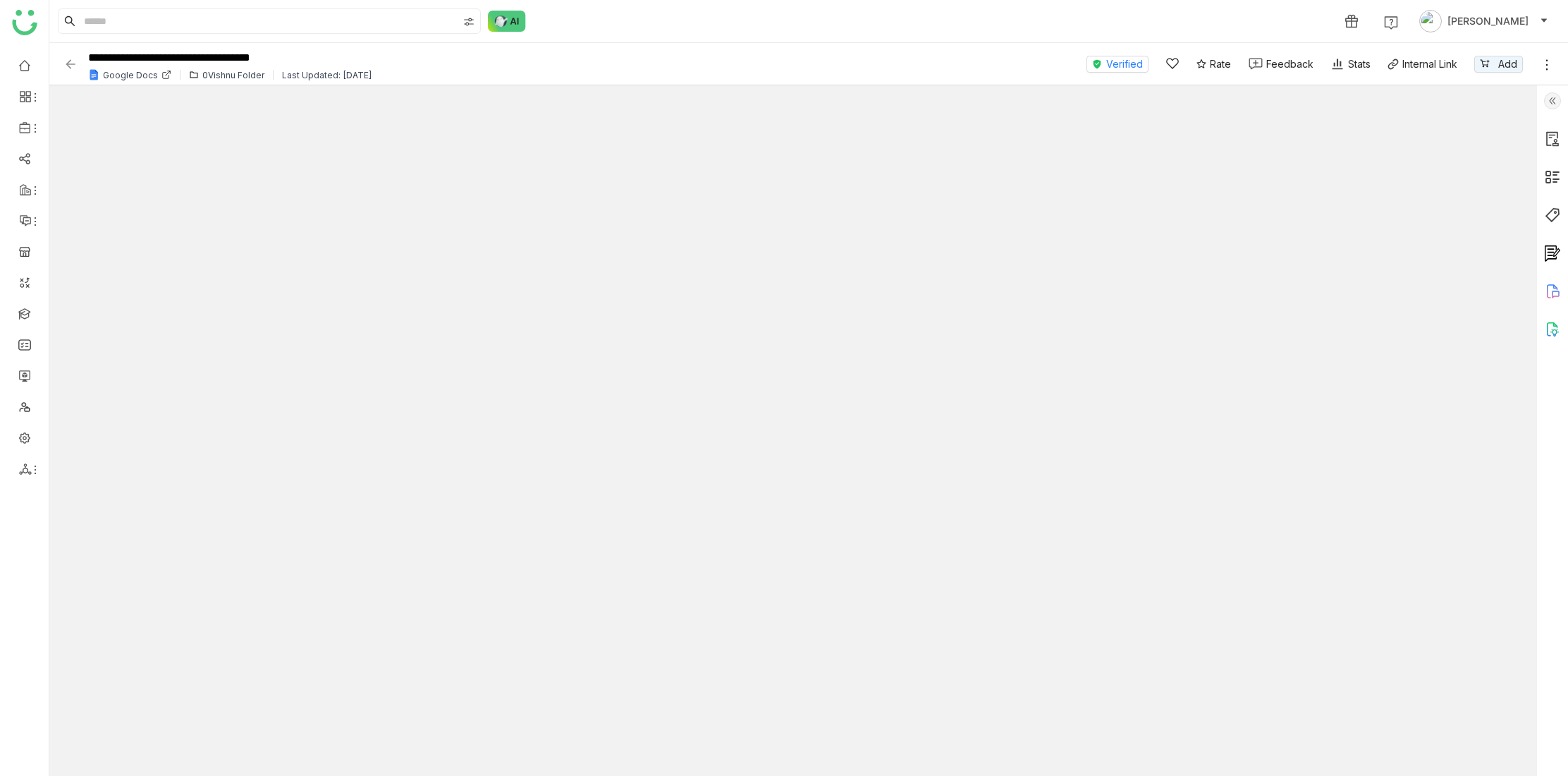
click at [1557, 290] on icon at bounding box center [1553, 292] width 17 height 17
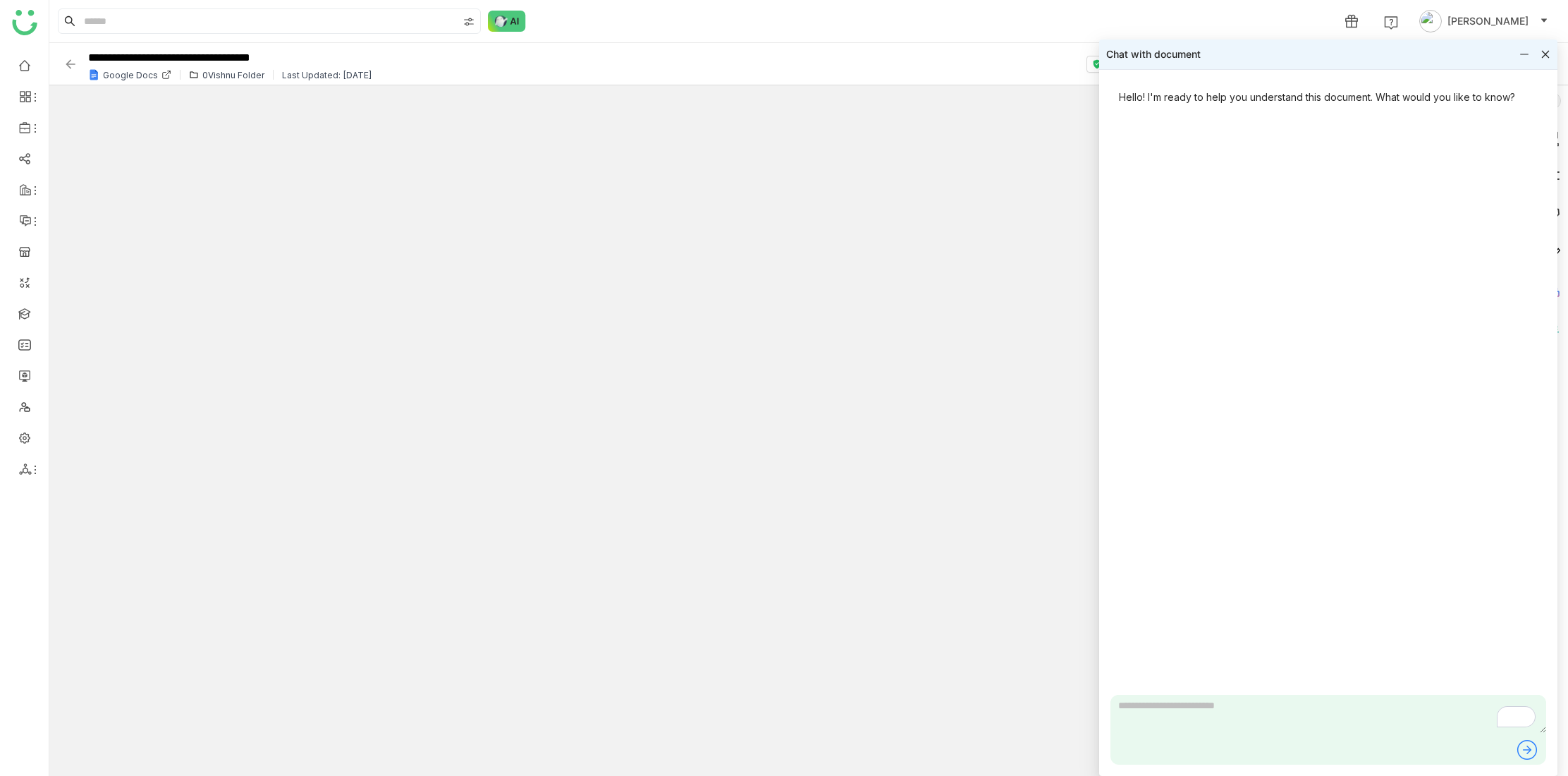
click at [1521, 54] on icon at bounding box center [1524, 54] width 9 height 9
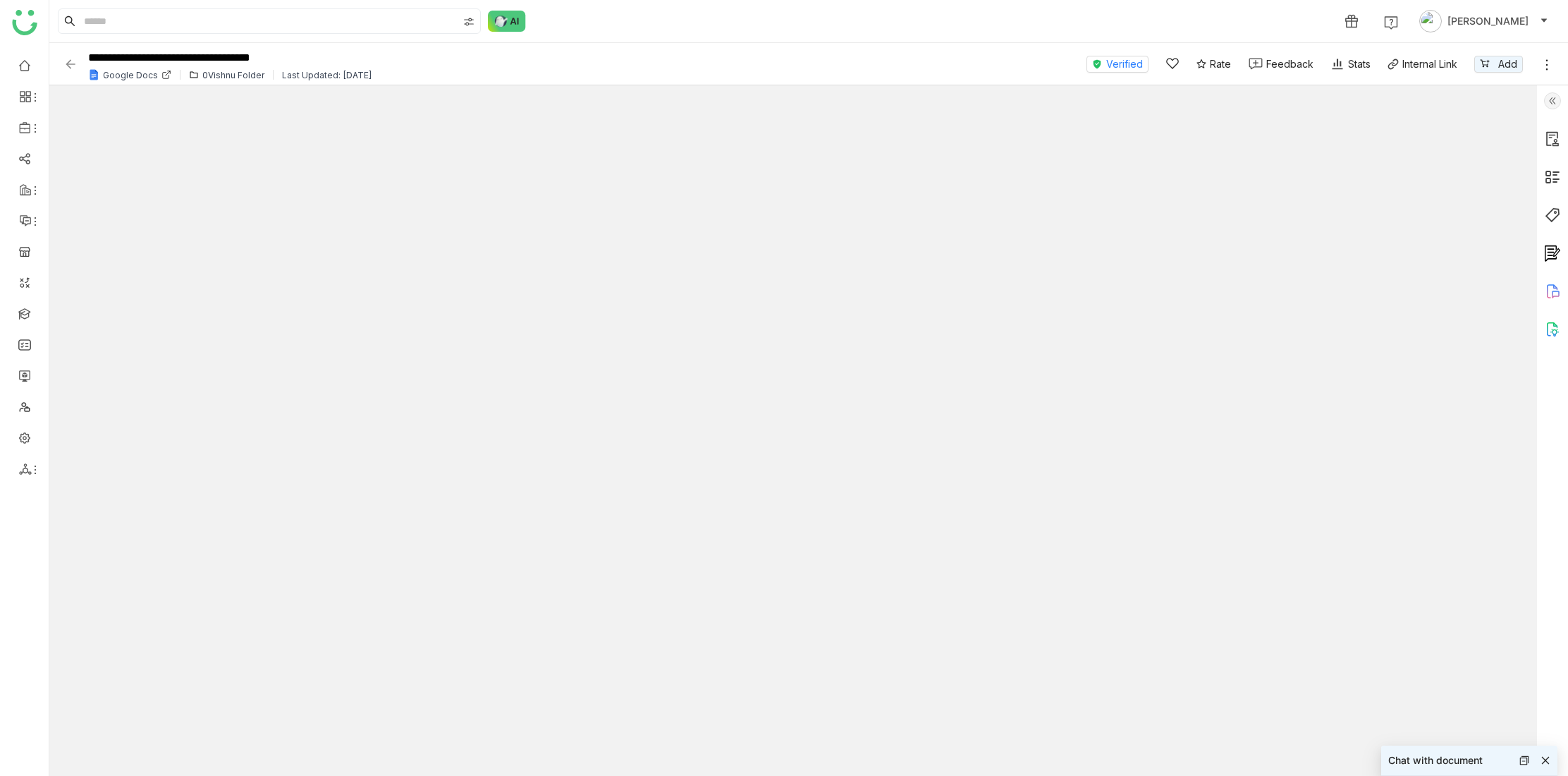
click at [1554, 329] on img at bounding box center [1553, 330] width 17 height 17
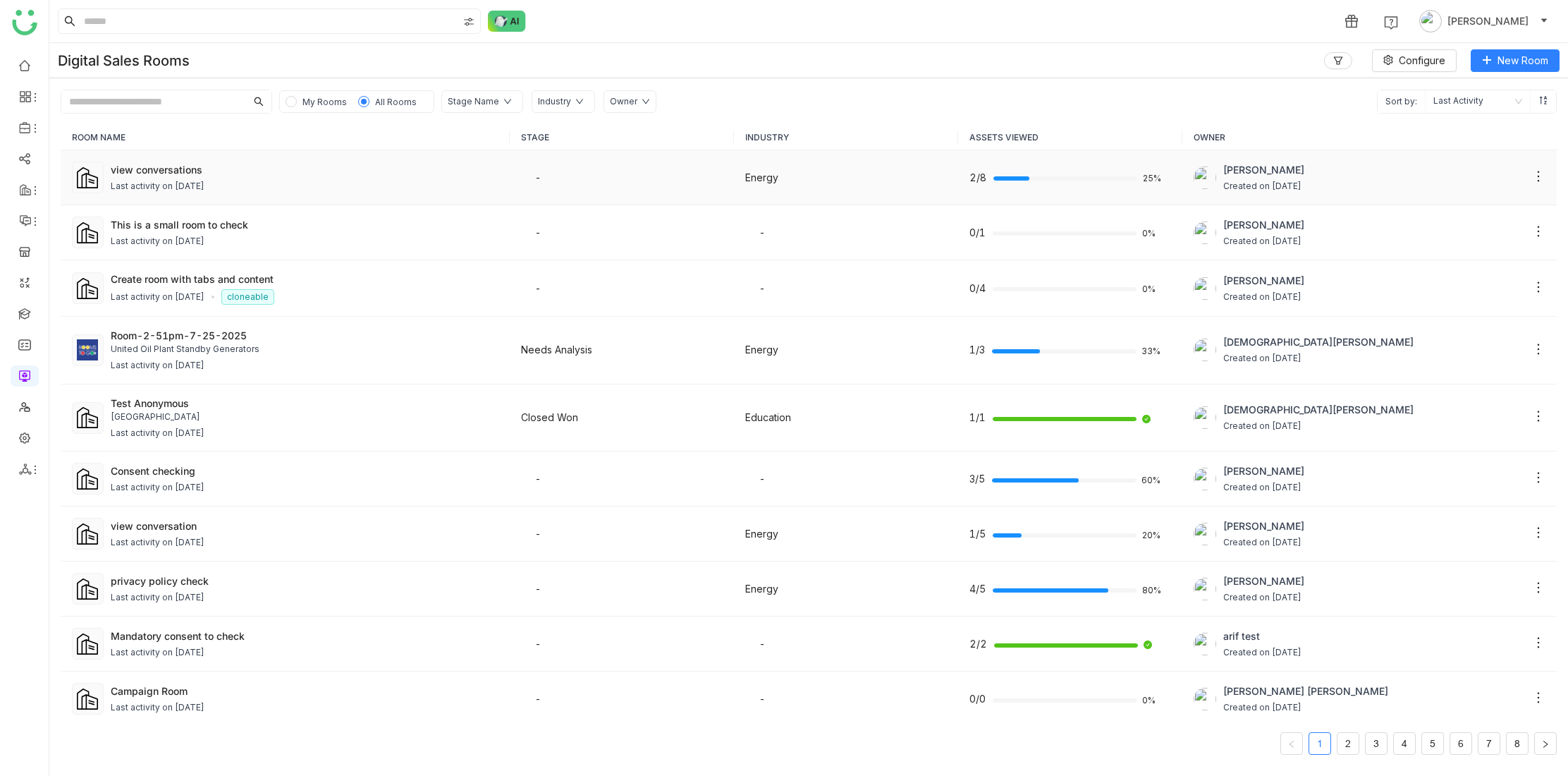
click at [198, 186] on div "Last activity on Aug 21, 2025" at bounding box center [157, 186] width 94 height 14
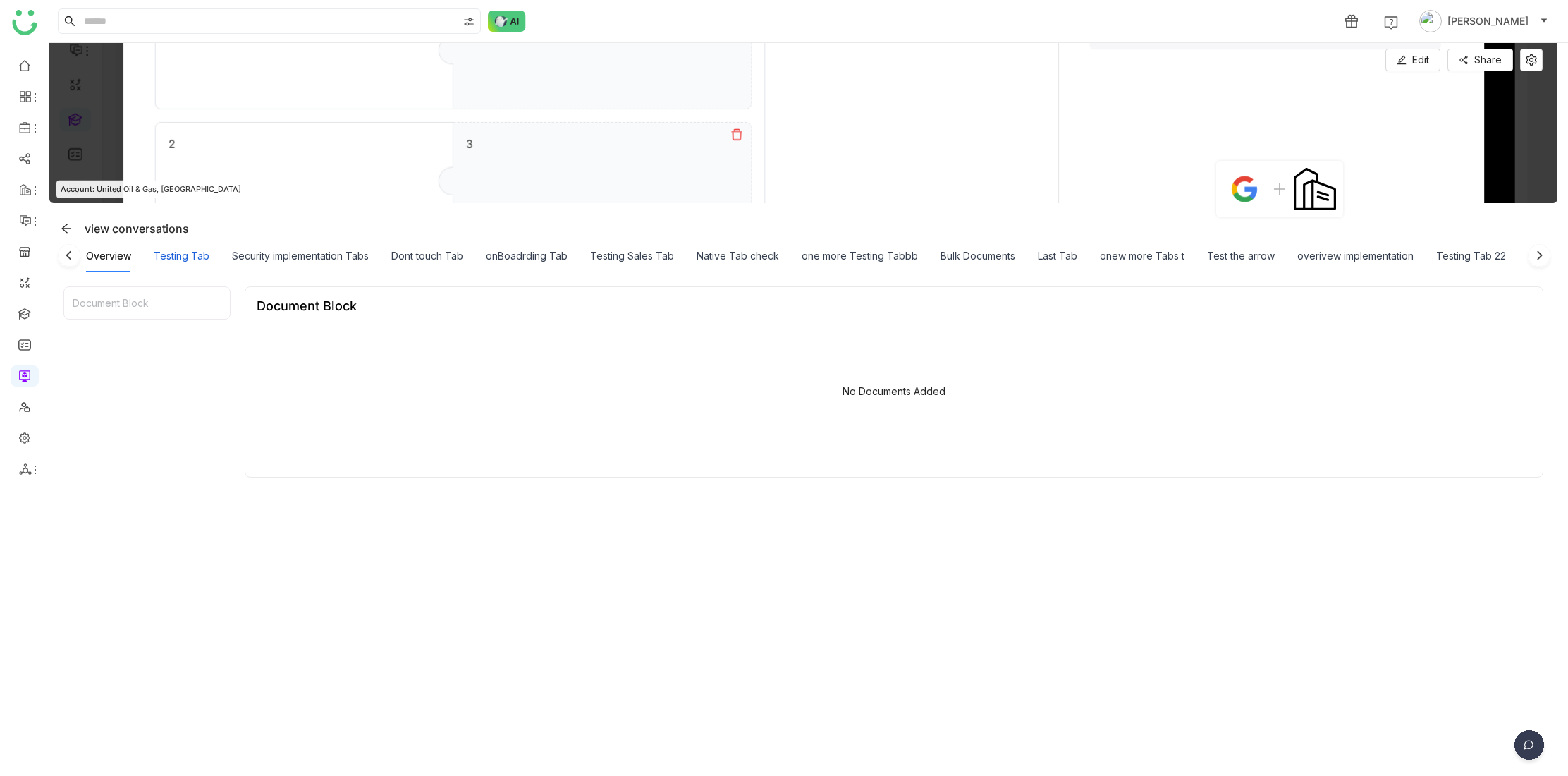
click at [183, 253] on div "Testing Tab" at bounding box center [181, 256] width 56 height 16
click at [1540, 255] on img at bounding box center [1539, 258] width 28 height 28
click at [1540, 256] on img at bounding box center [1539, 258] width 28 height 28
click at [1540, 256] on img at bounding box center [1539, 258] width 28 height 28
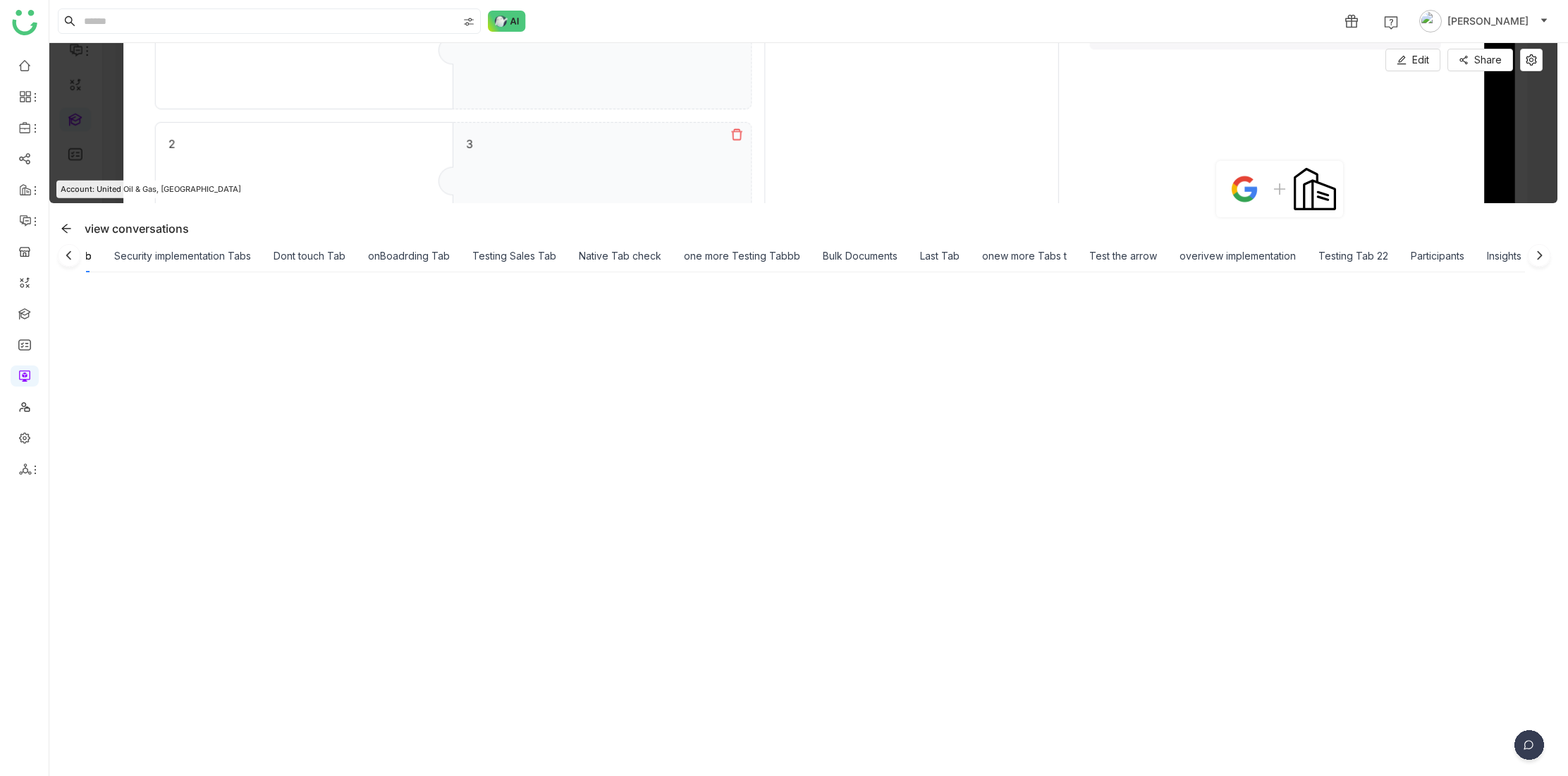
click at [1540, 256] on img at bounding box center [1539, 258] width 28 height 28
click at [64, 228] on icon at bounding box center [66, 228] width 9 height 9
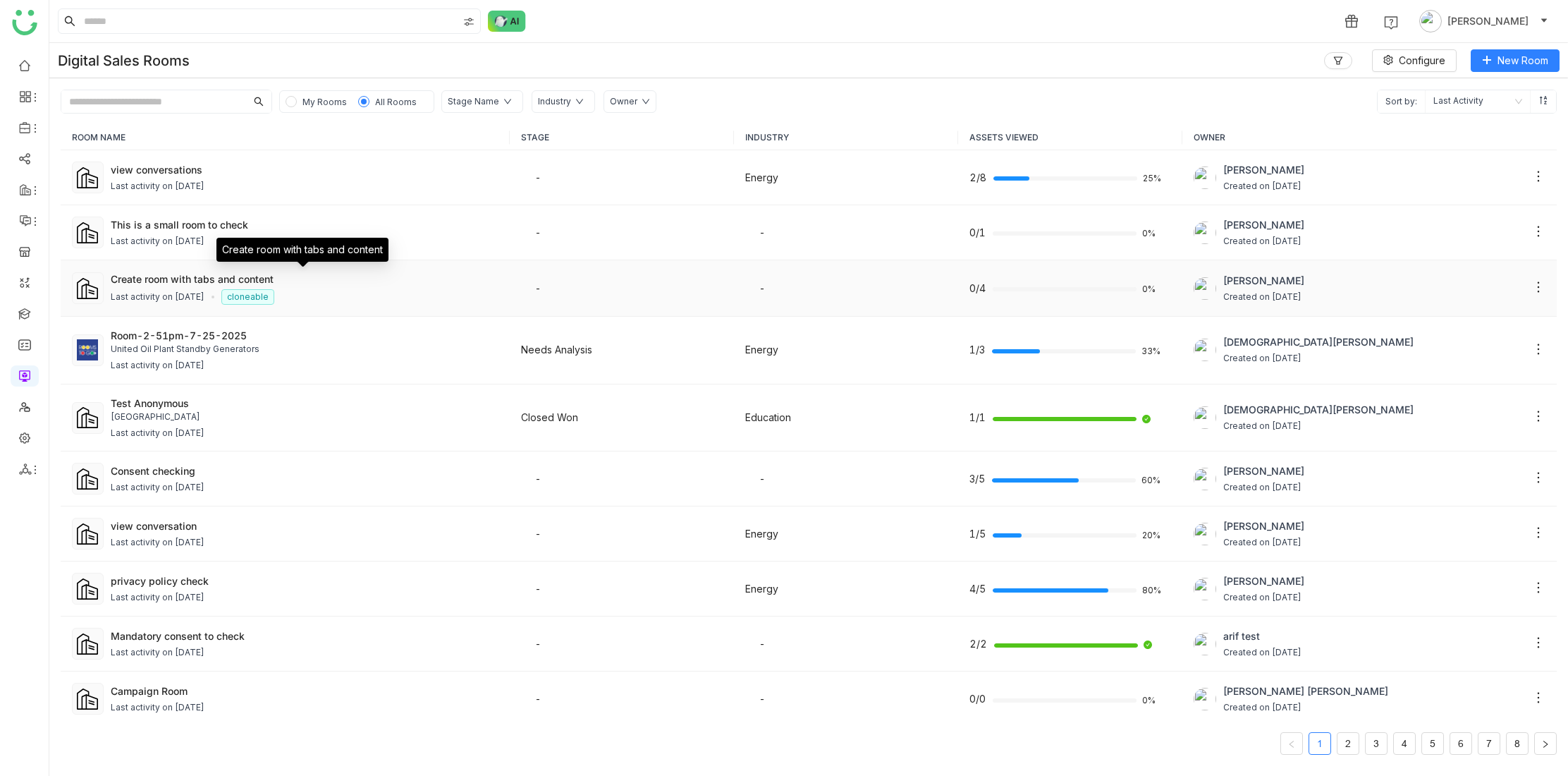
click at [169, 289] on div "Last activity on Aug 20, 2025 cloneable" at bounding box center [304, 297] width 387 height 16
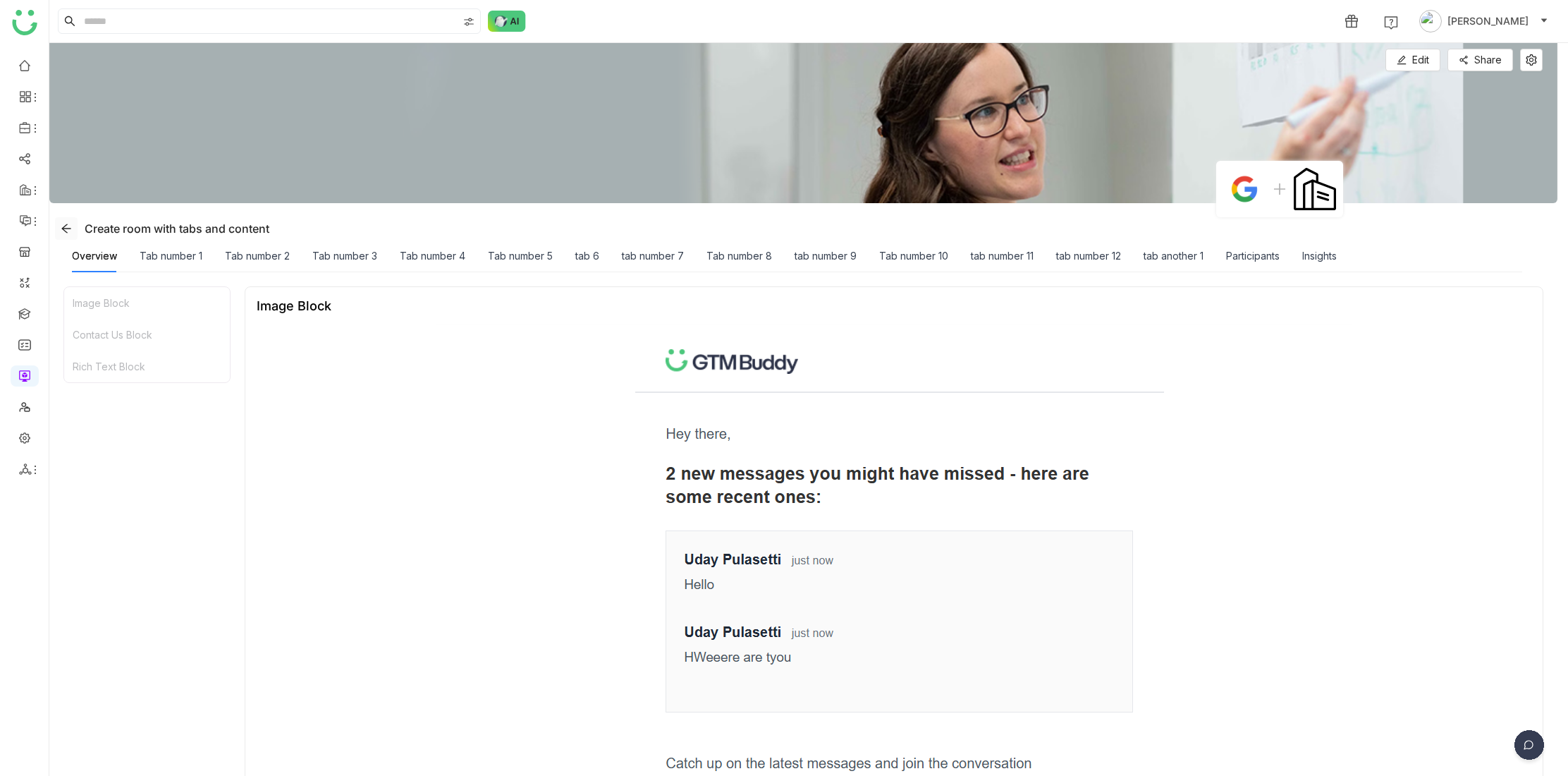
click at [60, 224] on span at bounding box center [66, 228] width 22 height 11
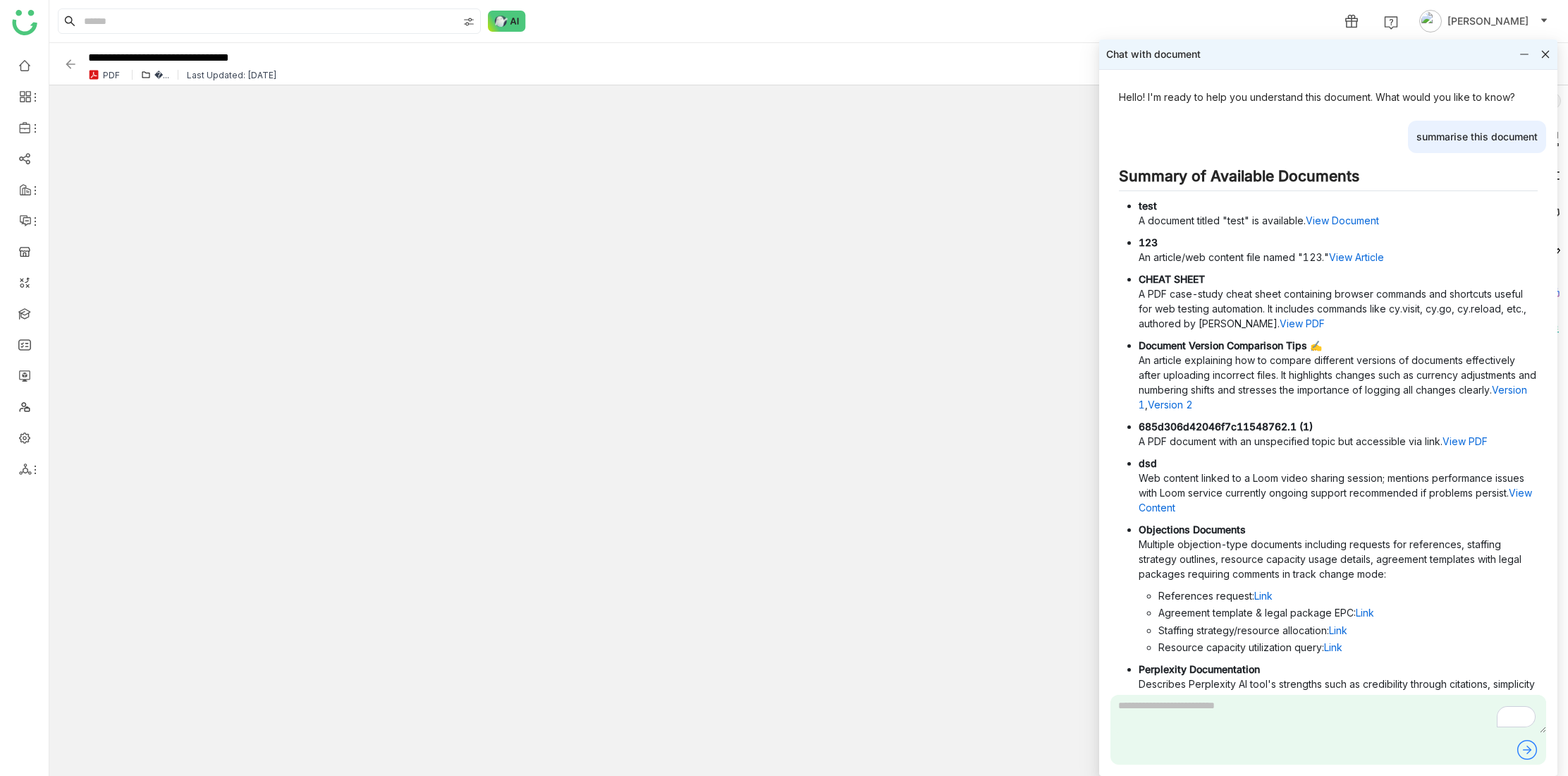
scroll to position [733, 0]
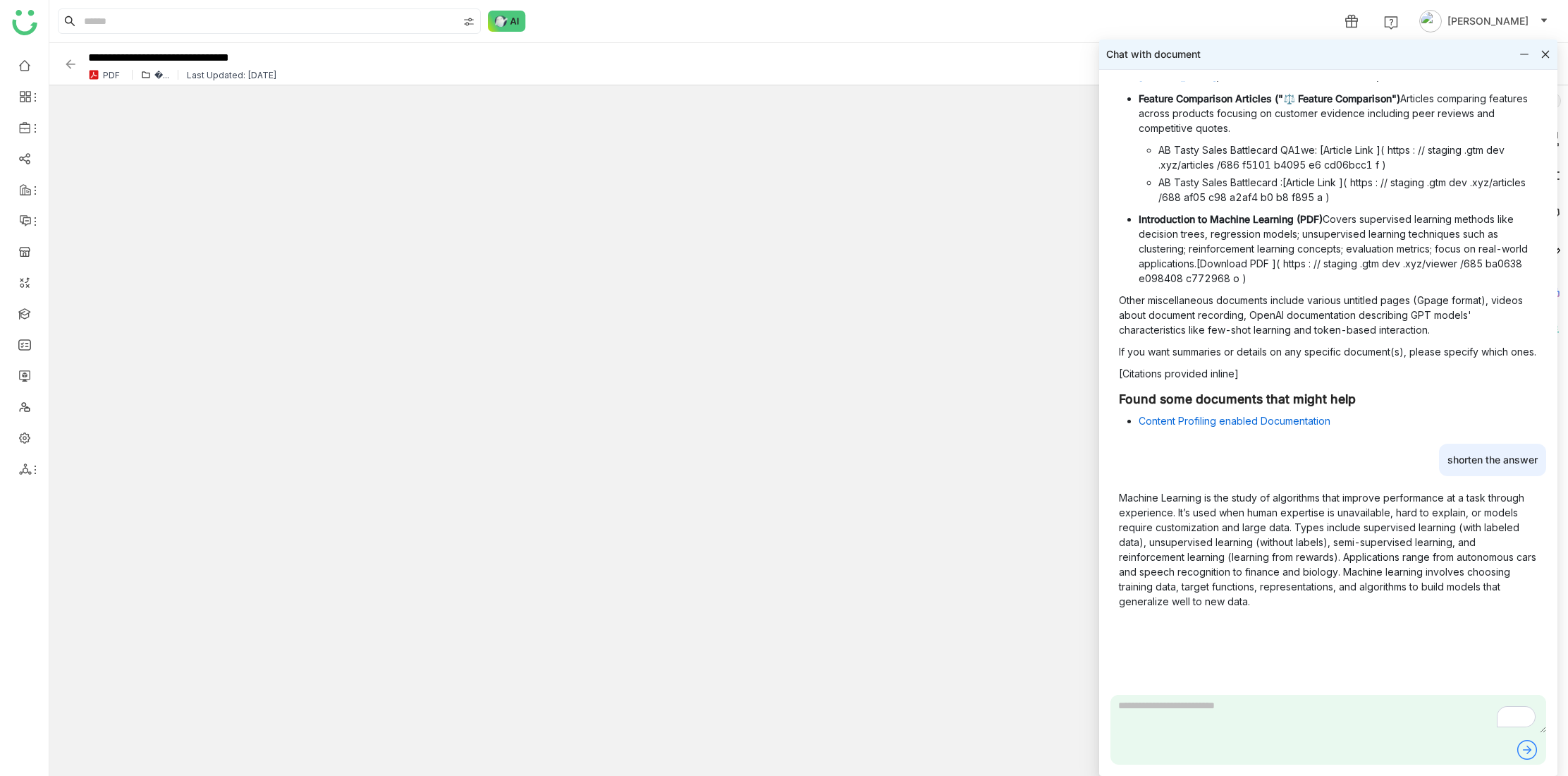
click at [1545, 52] on icon at bounding box center [1545, 54] width 9 height 9
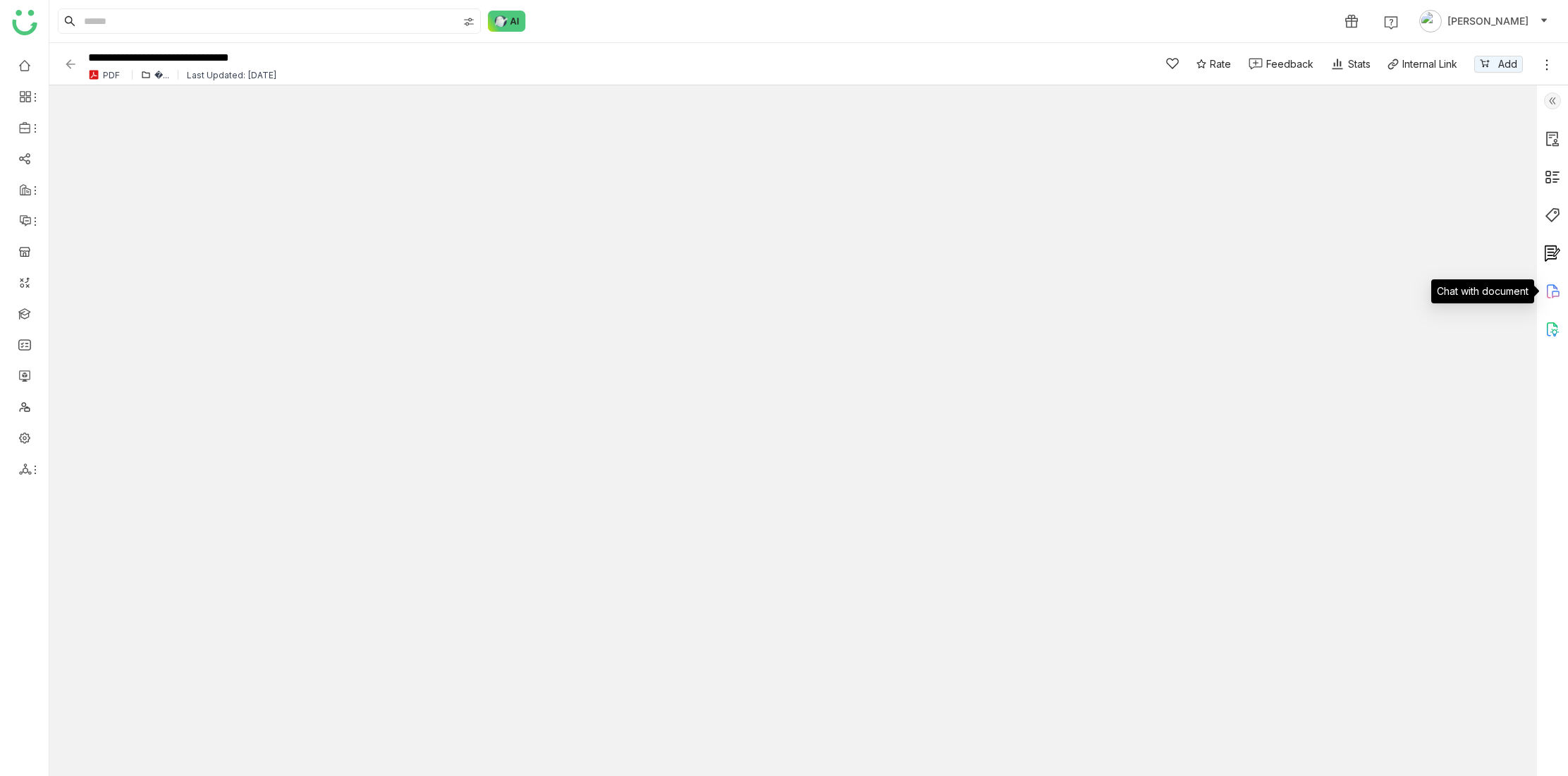
click at [1552, 292] on icon at bounding box center [1553, 292] width 17 height 17
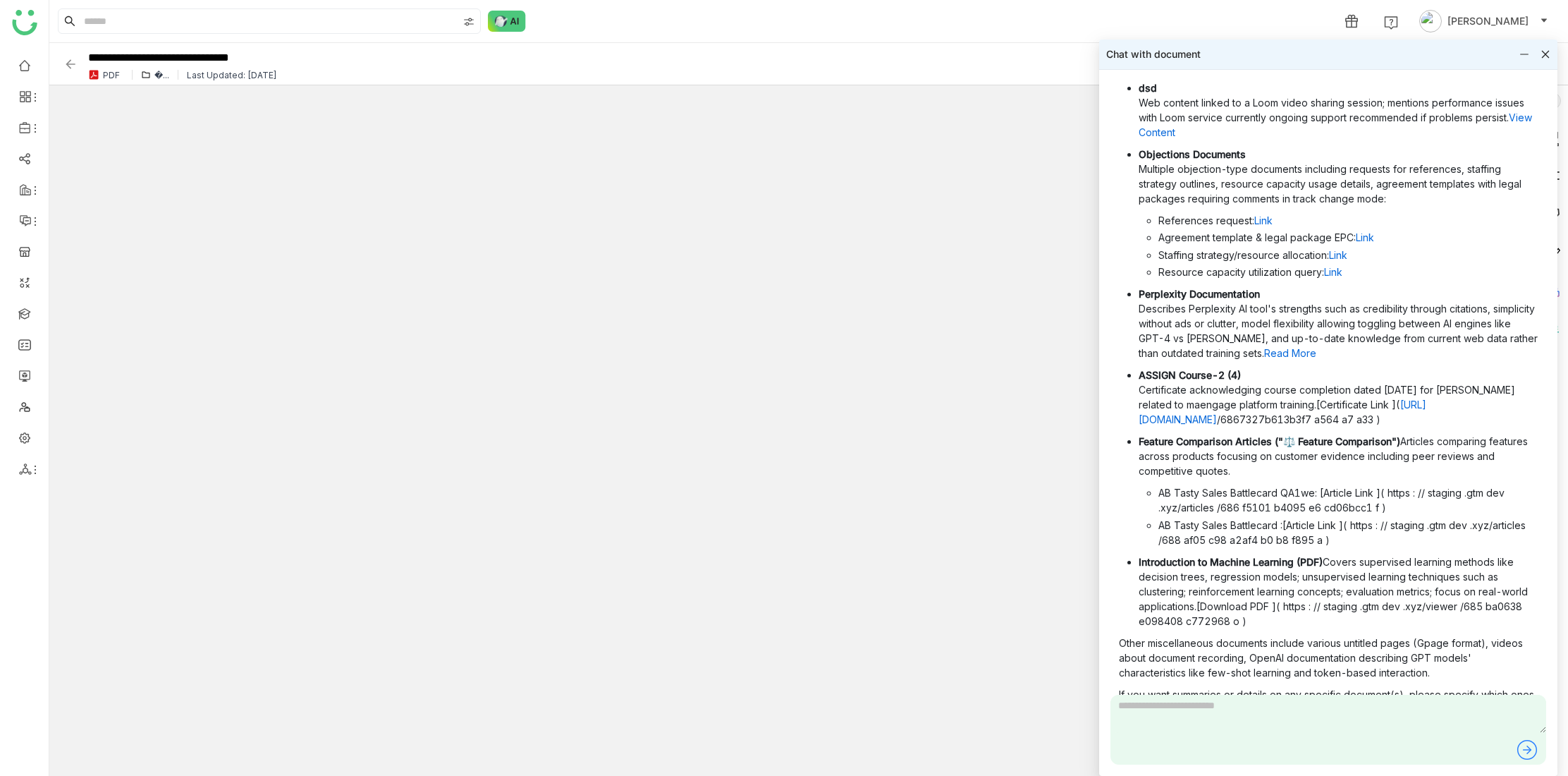
scroll to position [0, 0]
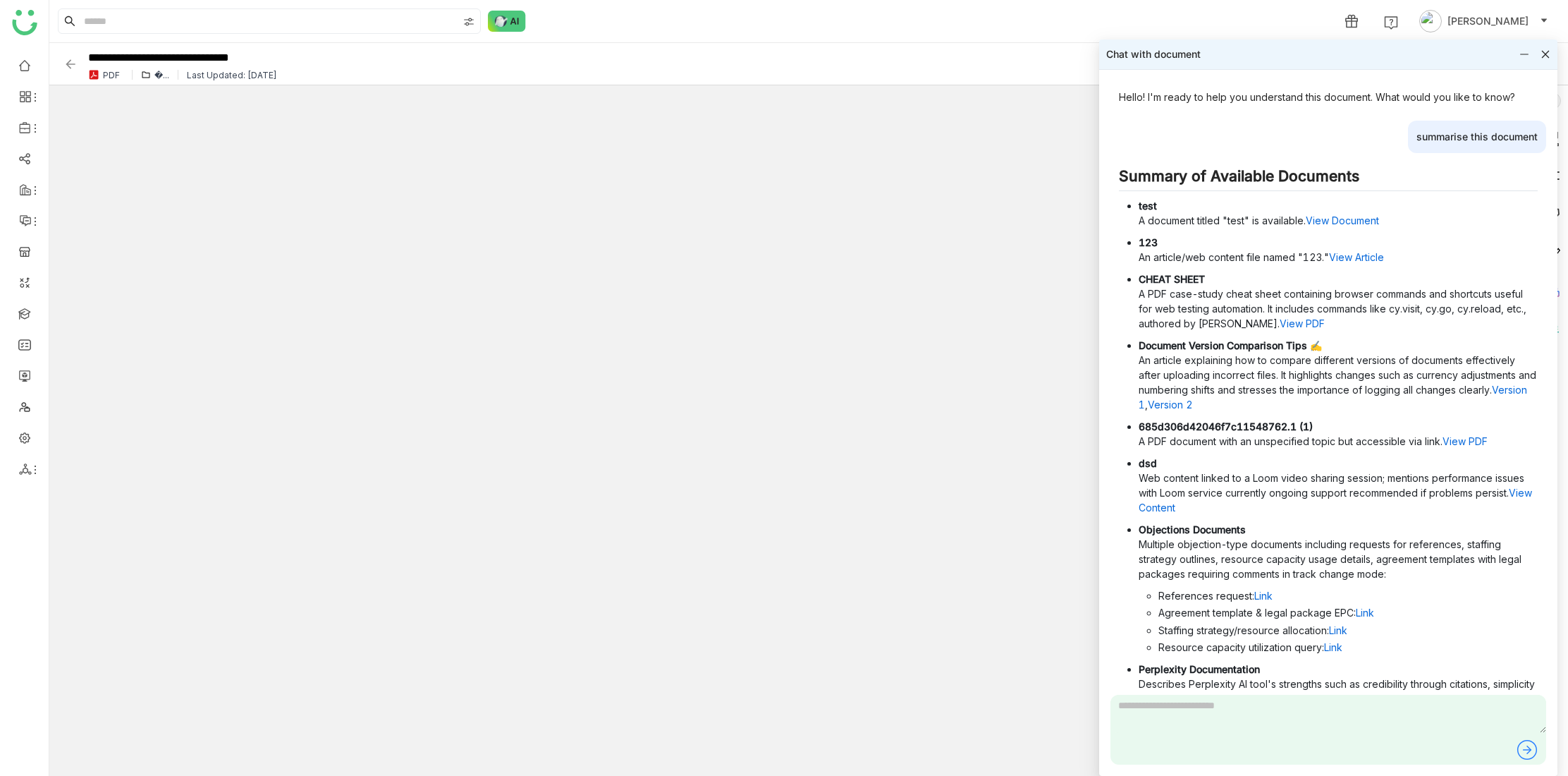
click at [1545, 54] on icon at bounding box center [1546, 54] width 8 height 8
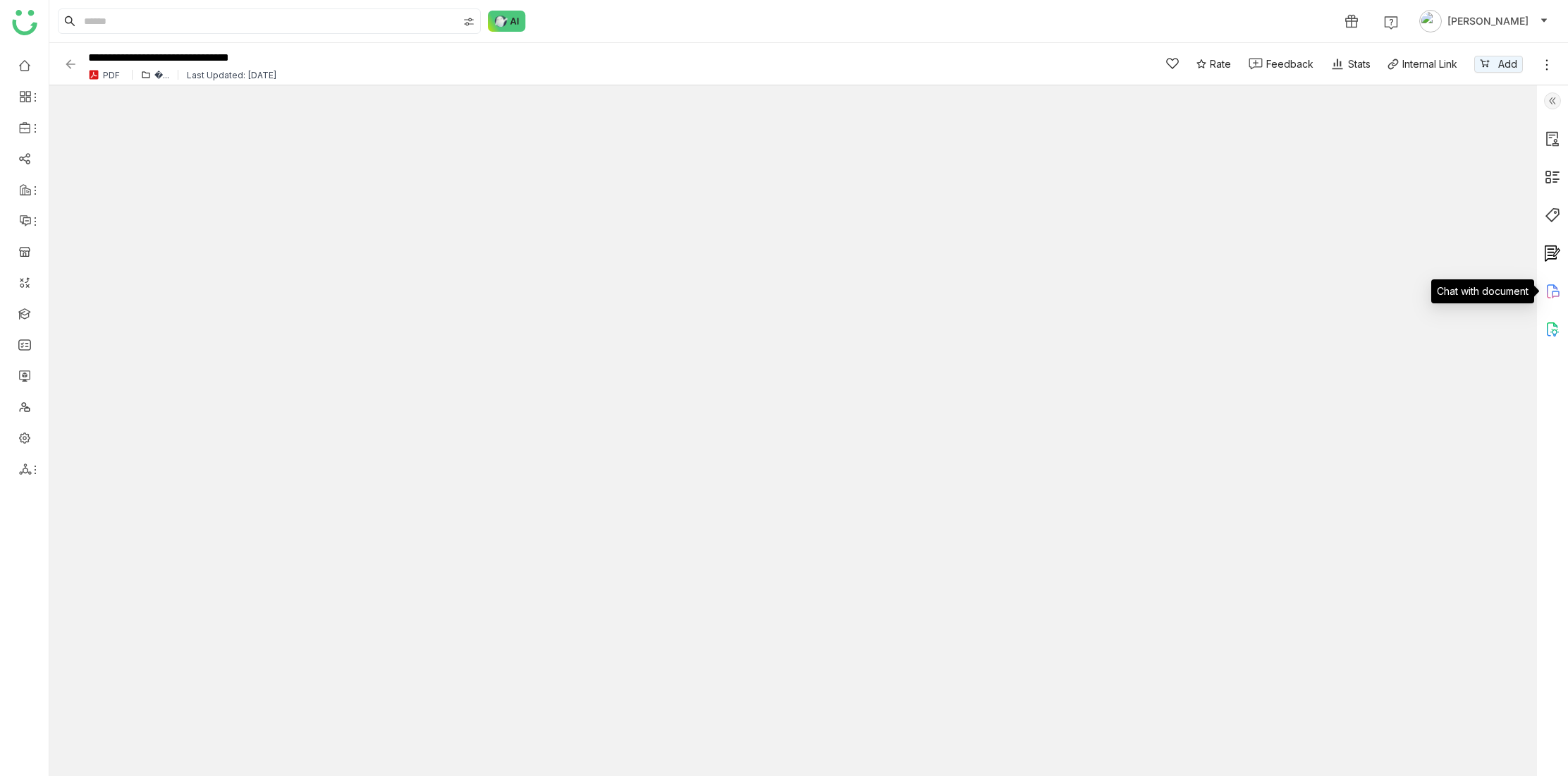
click at [1553, 291] on icon at bounding box center [1556, 294] width 8 height 8
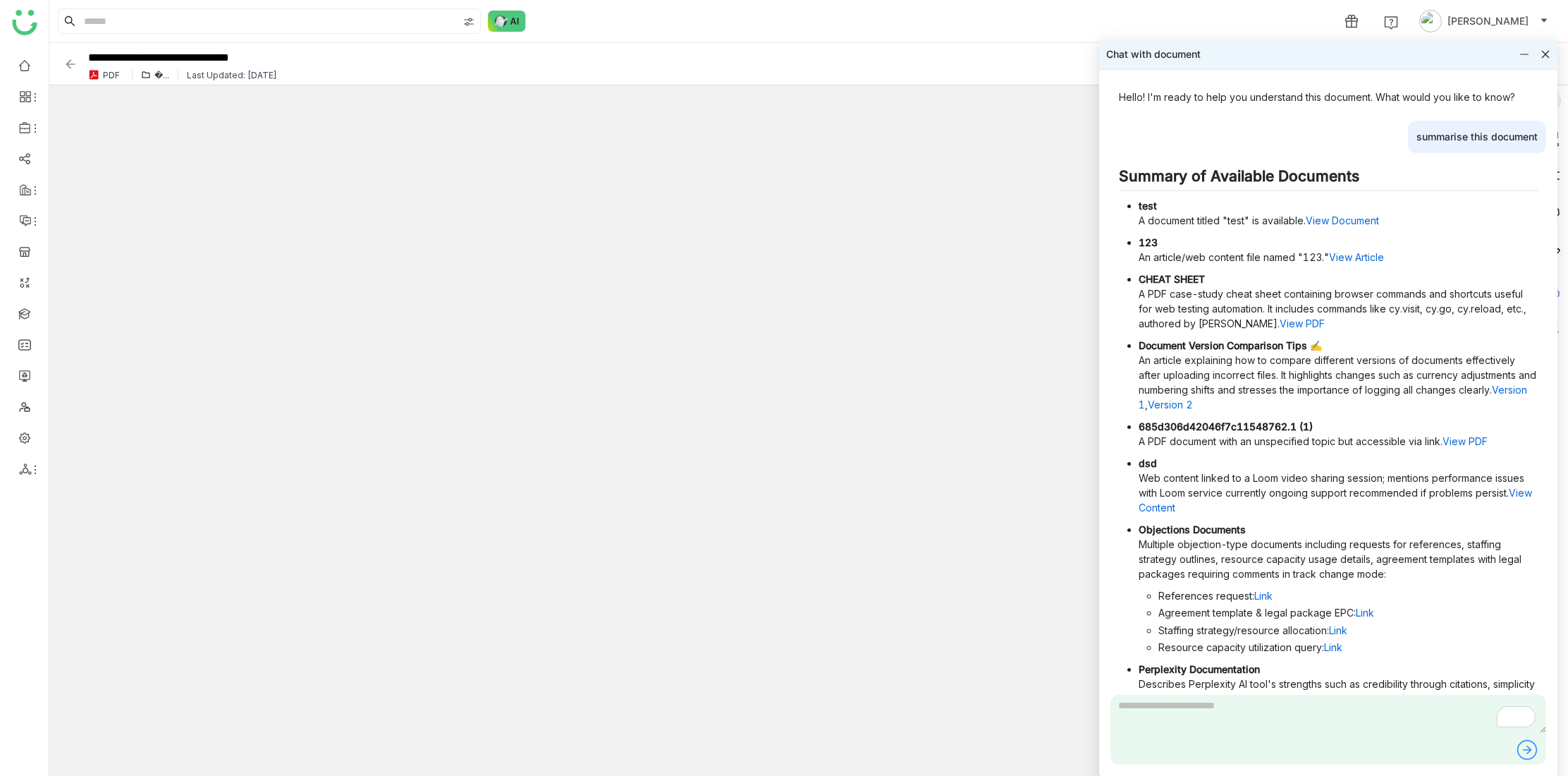
click at [1546, 54] on icon at bounding box center [1546, 54] width 8 height 8
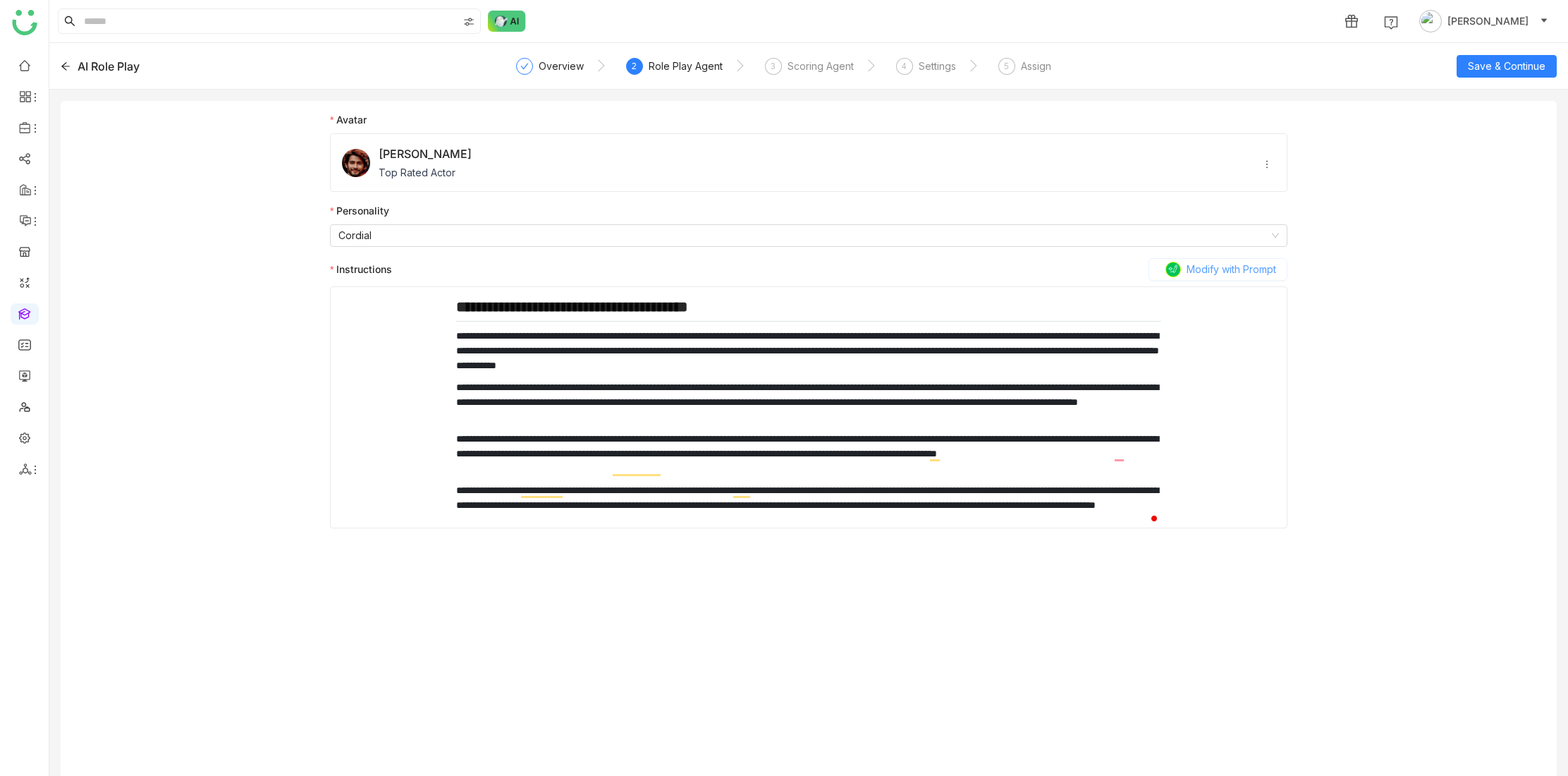
click at [1217, 268] on span "Modify with Prompt" at bounding box center [1231, 269] width 90 height 16
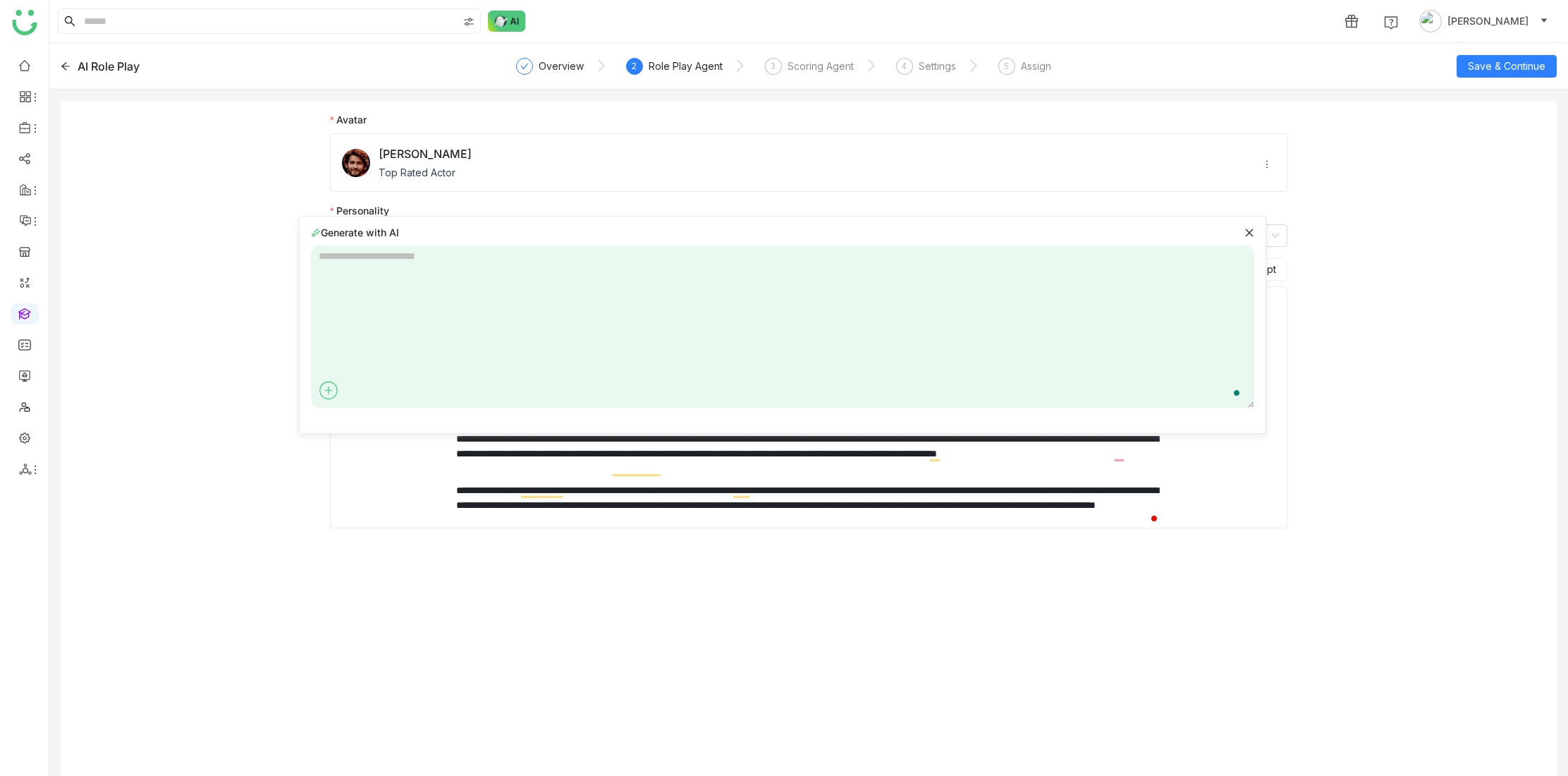
click at [395, 258] on textarea "To enrich screen reader interactions, please activate Accessibility in Grammarl…" at bounding box center [782, 326] width 943 height 162
click at [1246, 233] on icon at bounding box center [1249, 232] width 9 height 9
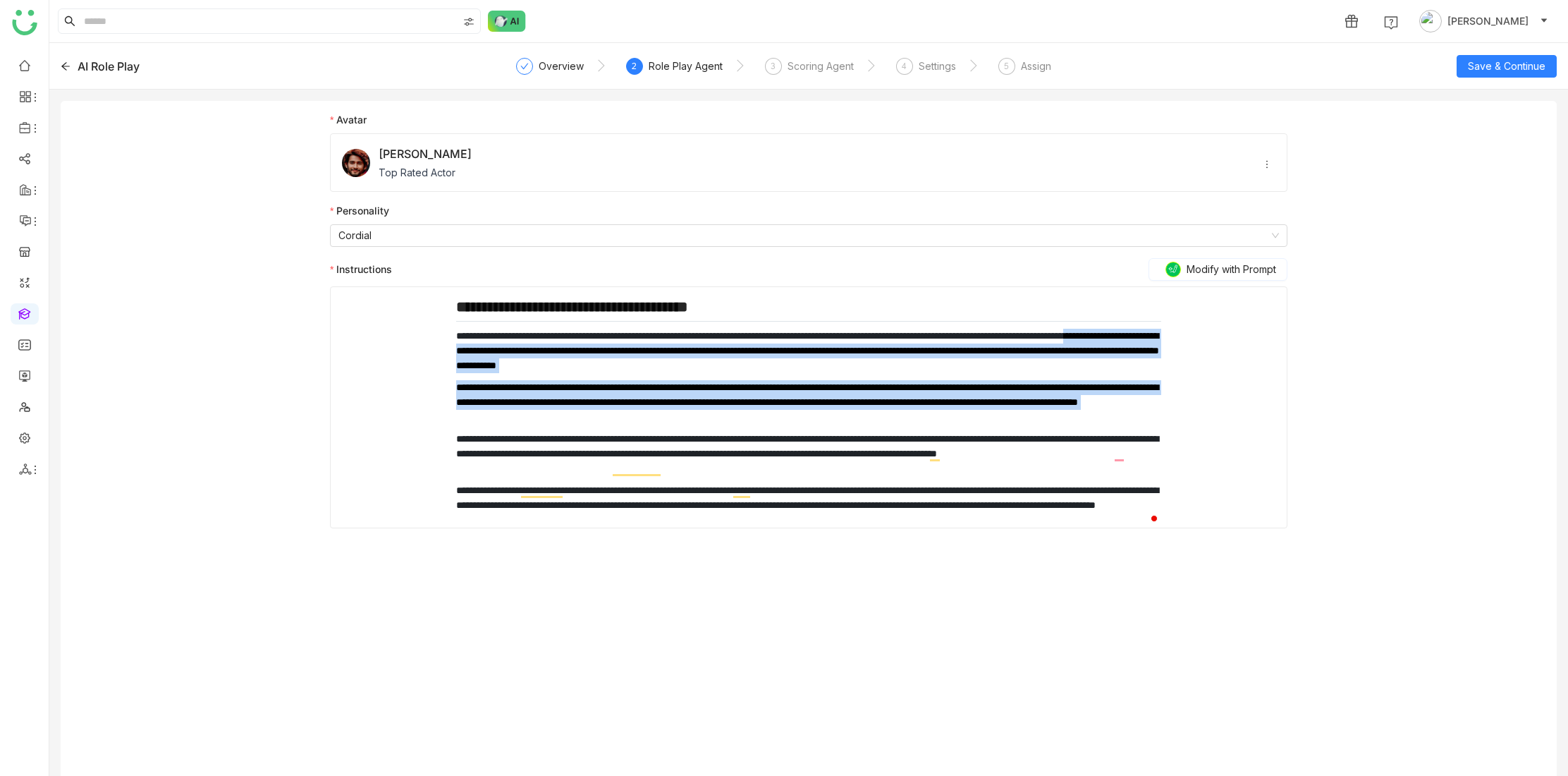
drag, startPoint x: 598, startPoint y: 358, endPoint x: 808, endPoint y: 425, distance: 220.4
click at [808, 425] on div "**********" at bounding box center [809, 413] width 705 height 230
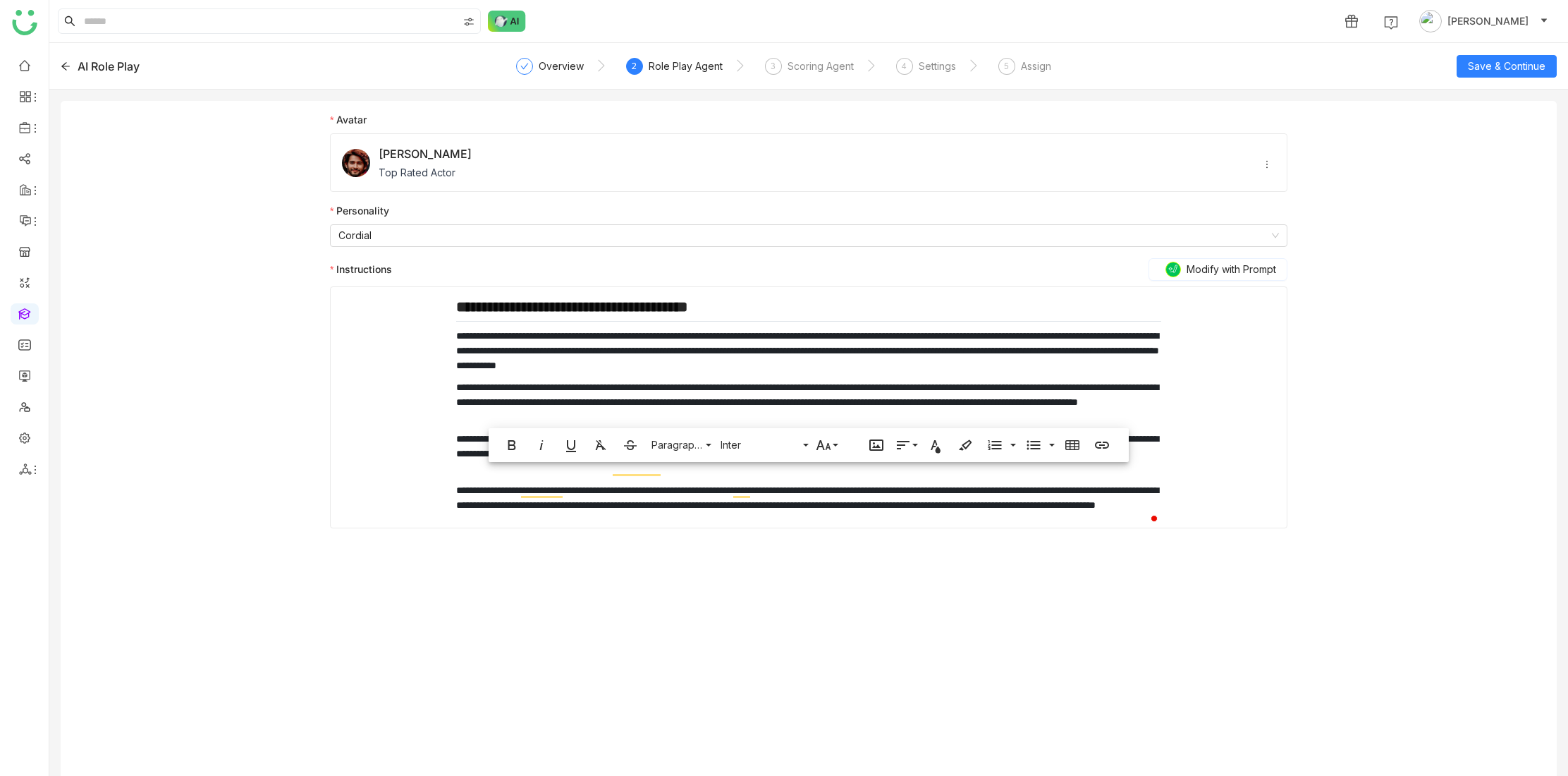
click at [880, 566] on div "**********" at bounding box center [809, 450] width 958 height 675
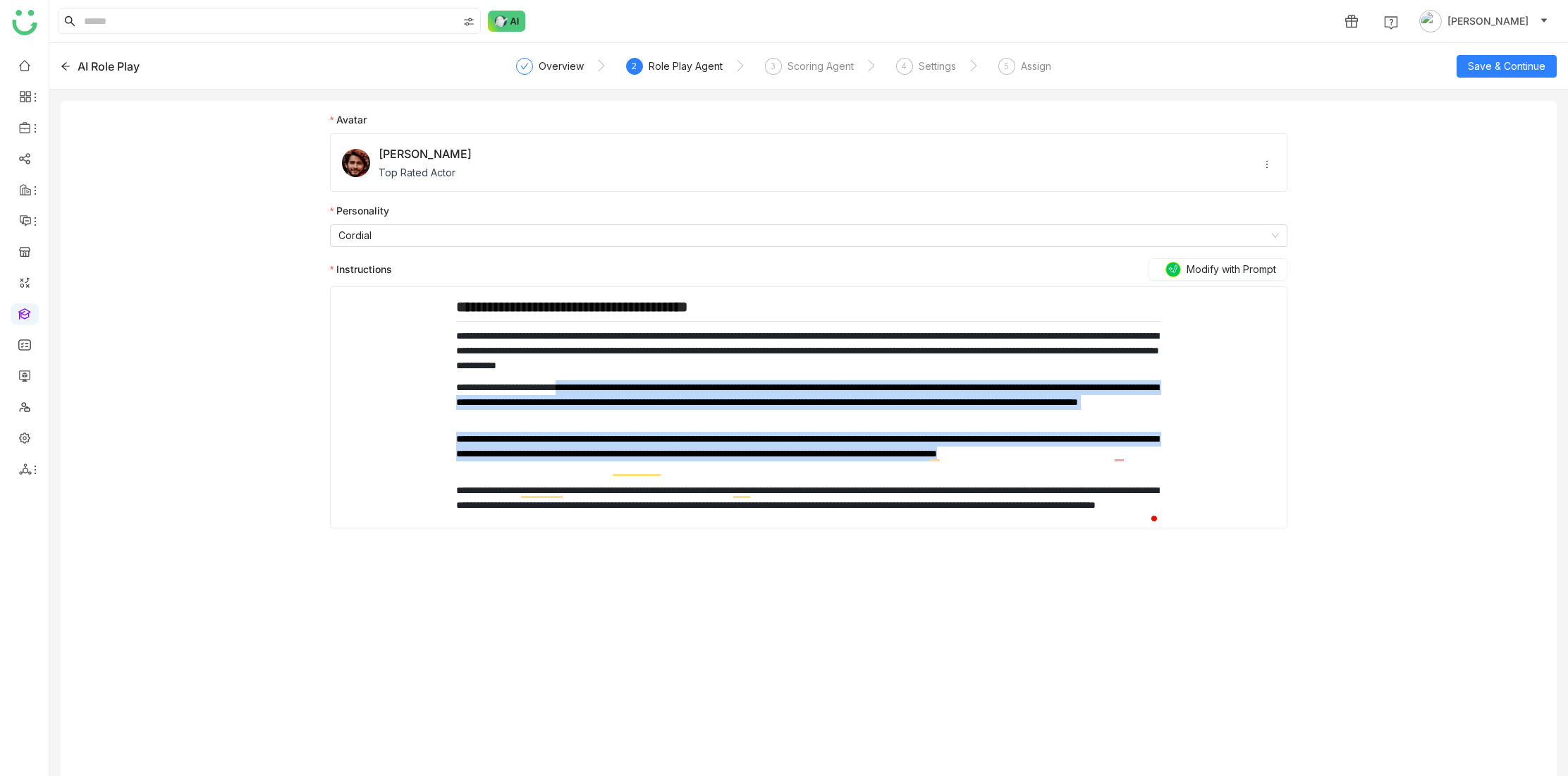
drag, startPoint x: 624, startPoint y: 409, endPoint x: 778, endPoint y: 466, distance: 164.2
click at [778, 466] on div "**********" at bounding box center [809, 413] width 705 height 230
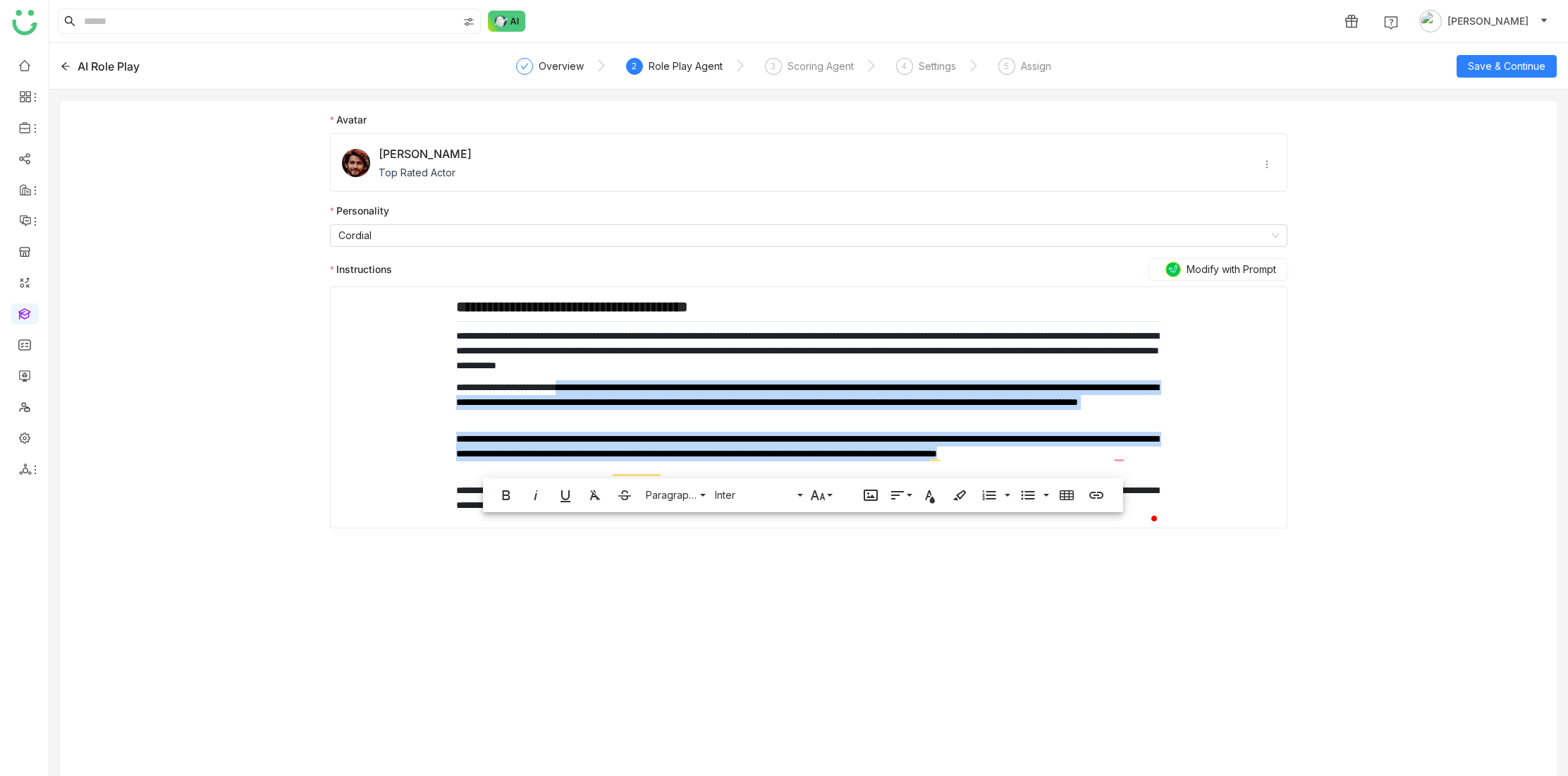
click at [739, 483] on p "**********" at bounding box center [809, 505] width 705 height 44
drag, startPoint x: 681, startPoint y: 470, endPoint x: 450, endPoint y: 380, distance: 247.9
click at [450, 380] on div "**********" at bounding box center [809, 407] width 945 height 241
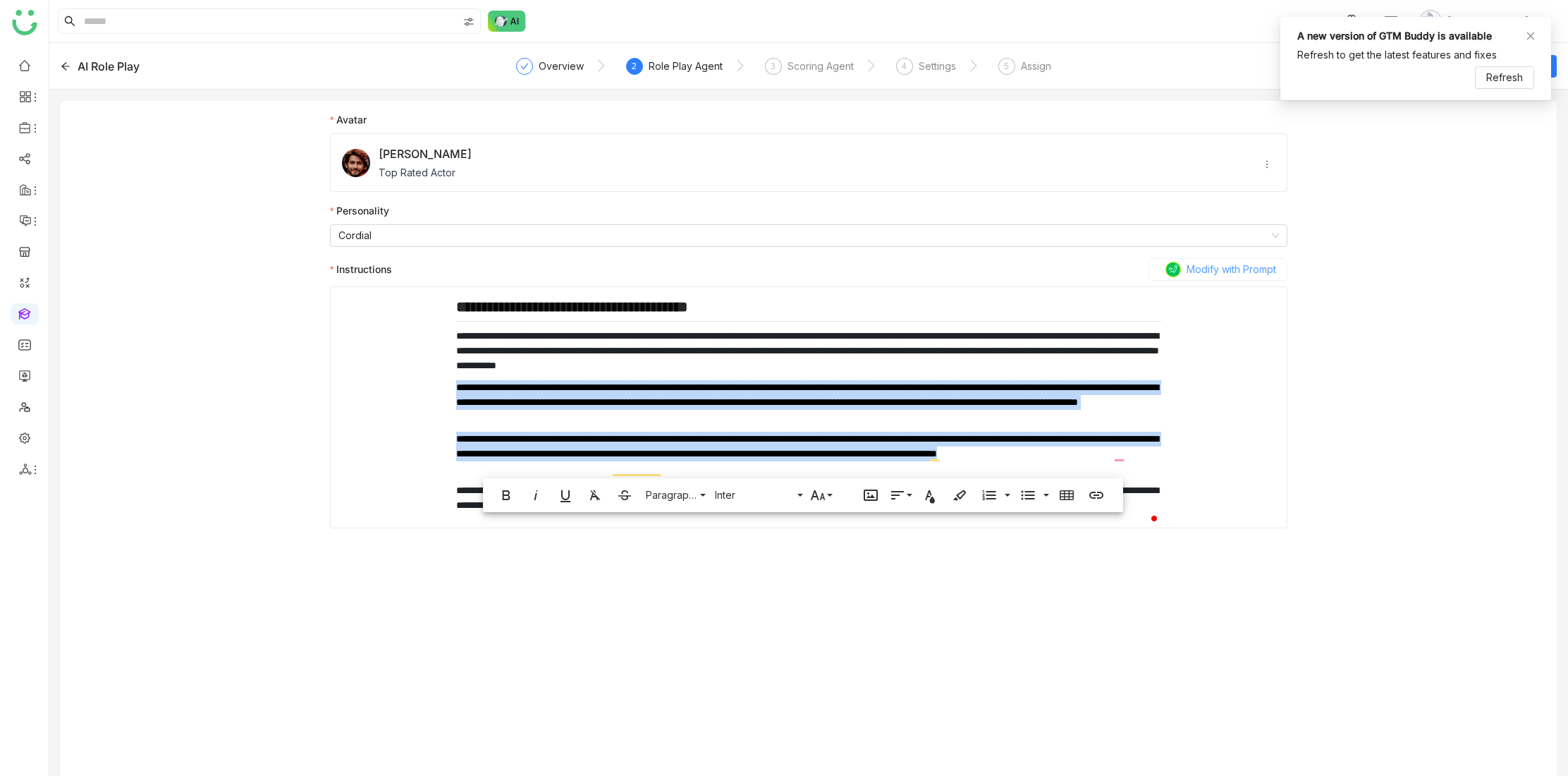
click at [1217, 268] on span "Modify with Prompt" at bounding box center [1231, 269] width 90 height 16
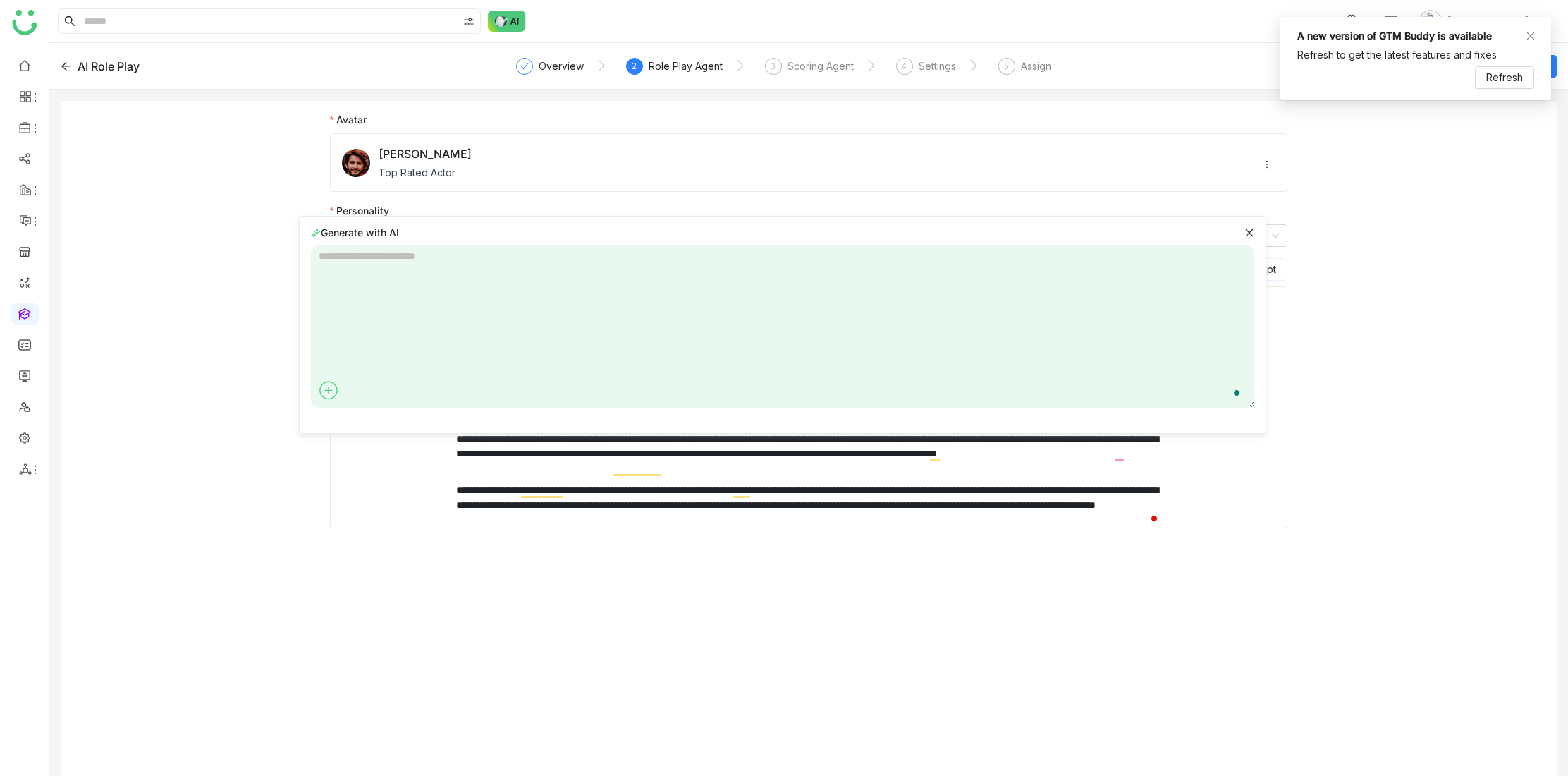
click at [432, 256] on textarea "To enrich screen reader interactions, please activate Accessibility in Grammarl…" at bounding box center [782, 326] width 943 height 162
click at [330, 390] on icon at bounding box center [329, 390] width 8 height 1
click at [375, 445] on span "Upload From Computer" at bounding box center [388, 445] width 125 height 16
click at [1002, 613] on div "**********" at bounding box center [809, 450] width 958 height 675
click at [749, 587] on div "**********" at bounding box center [809, 450] width 958 height 675
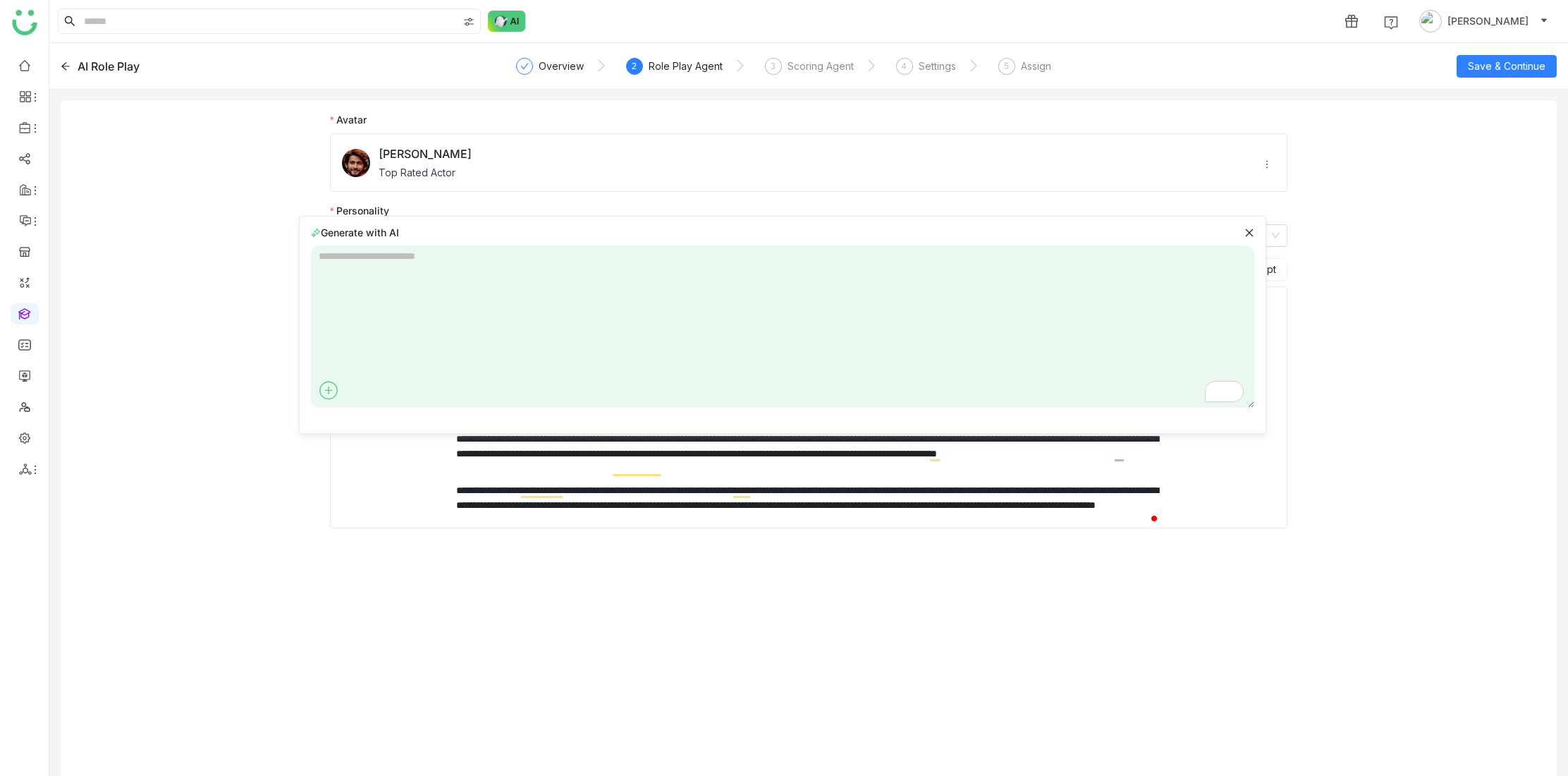
click at [1251, 230] on icon at bounding box center [1249, 232] width 9 height 9
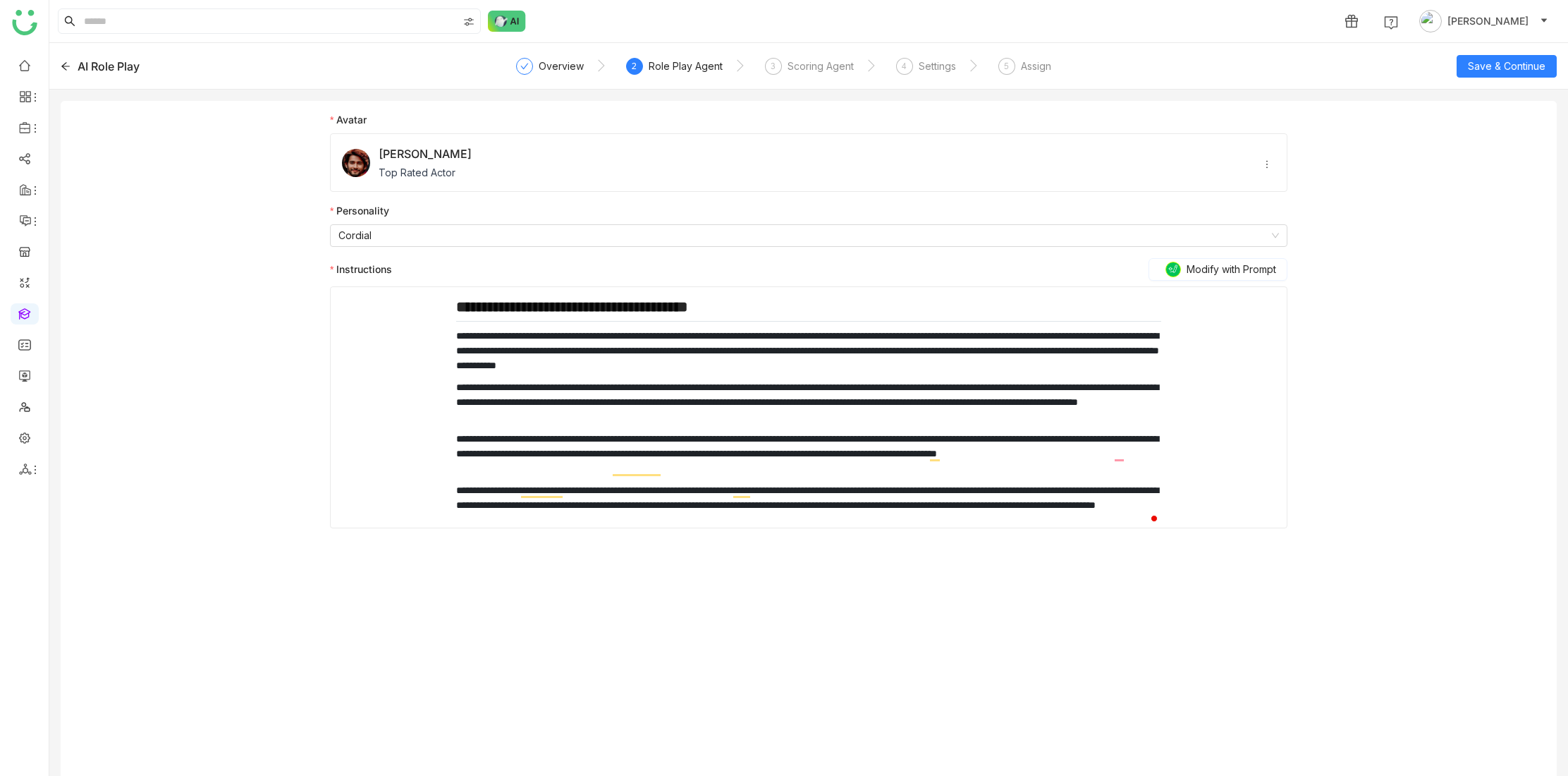
click at [1379, 287] on div "**********" at bounding box center [809, 444] width 1496 height 686
click at [1409, 259] on div "**********" at bounding box center [809, 444] width 1496 height 686
click at [1096, 621] on div "**********" at bounding box center [809, 450] width 958 height 675
click at [1101, 565] on div "**********" at bounding box center [809, 450] width 958 height 675
click at [1025, 481] on div "**********" at bounding box center [809, 413] width 705 height 230
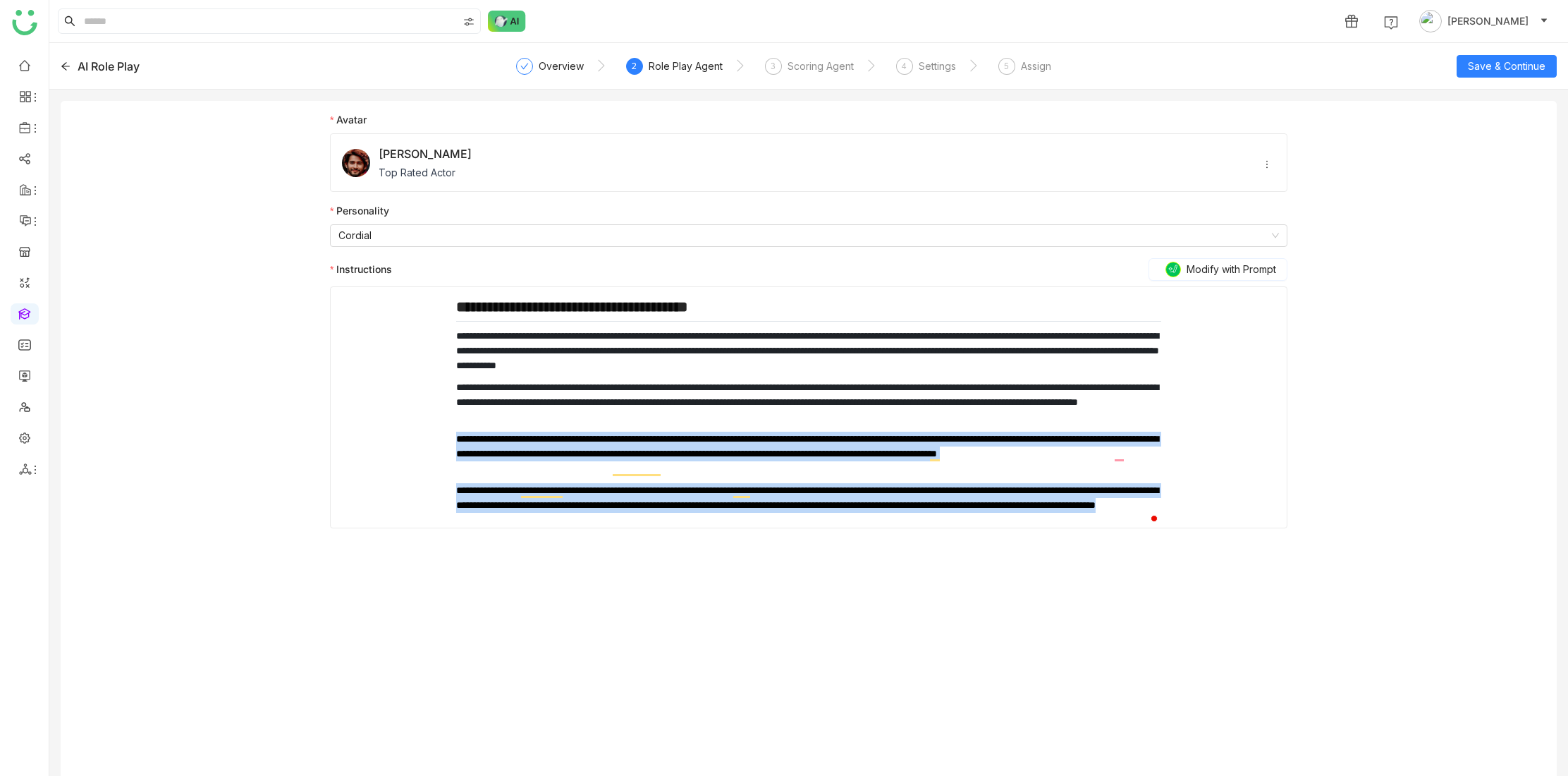
drag, startPoint x: 859, startPoint y: 518, endPoint x: 556, endPoint y: 430, distance: 315.5
click at [556, 430] on div "**********" at bounding box center [809, 413] width 705 height 230
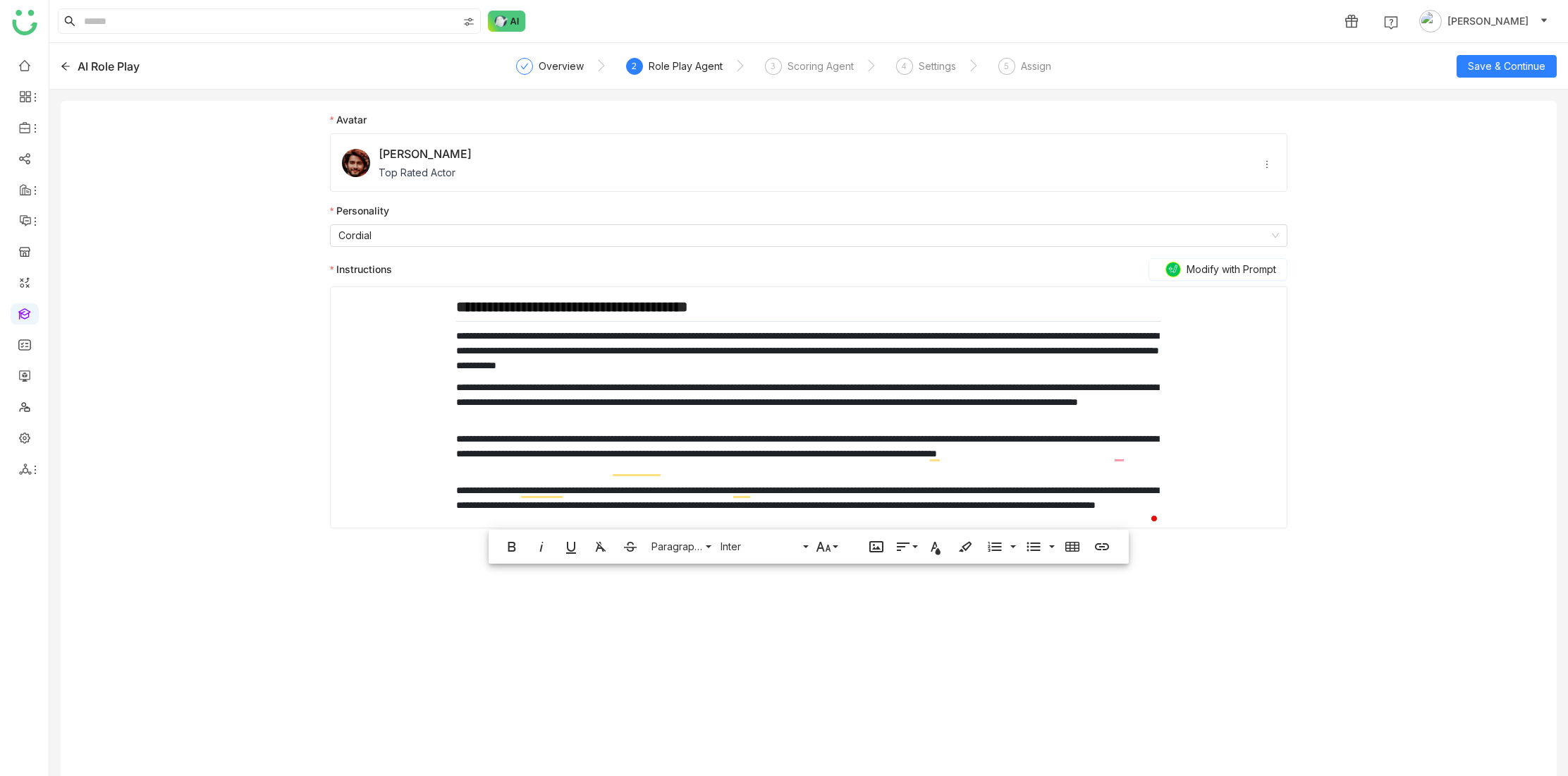
click at [632, 635] on div "**********" at bounding box center [809, 450] width 958 height 675
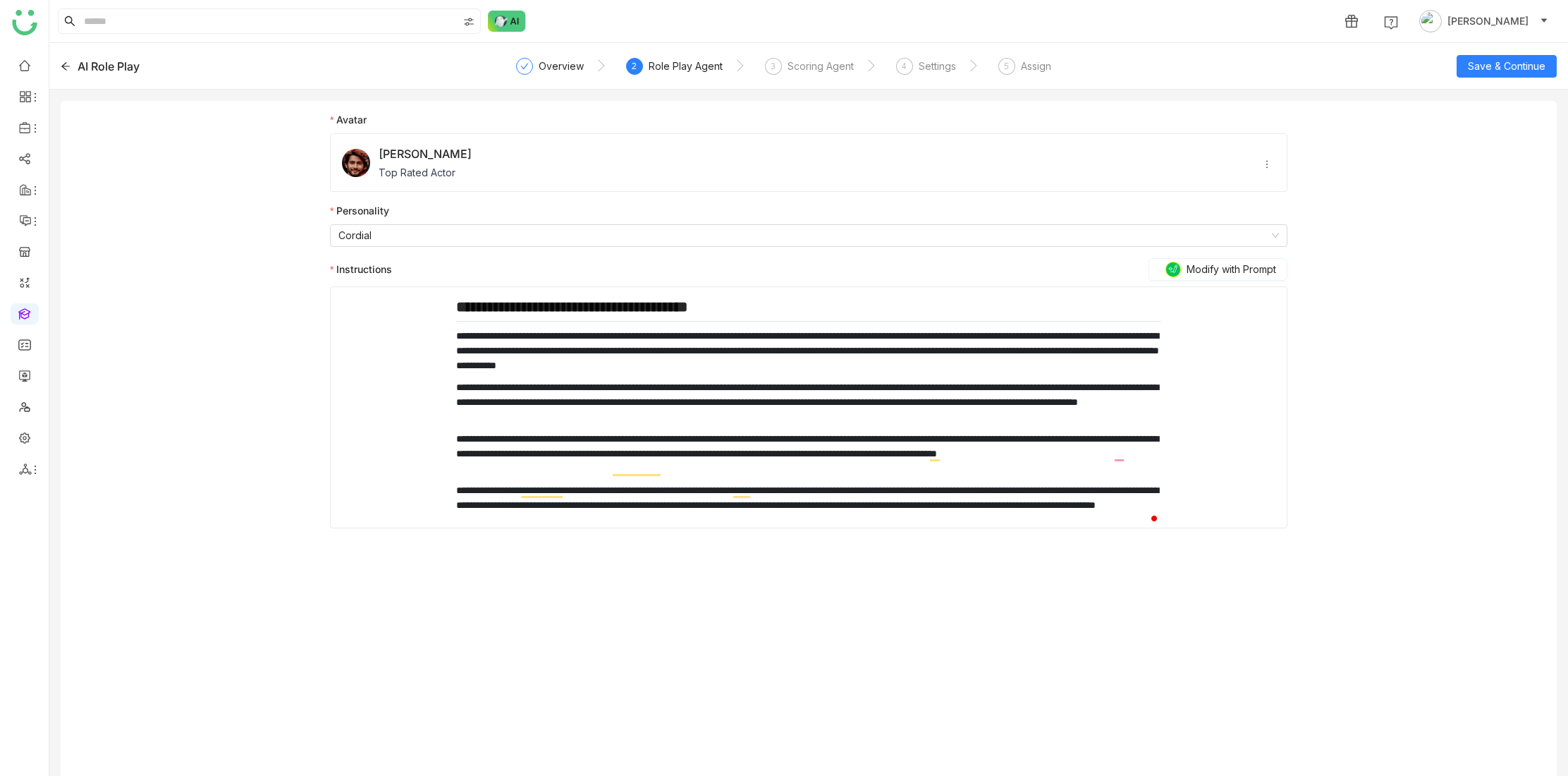
click at [1444, 214] on div "**********" at bounding box center [809, 444] width 1496 height 686
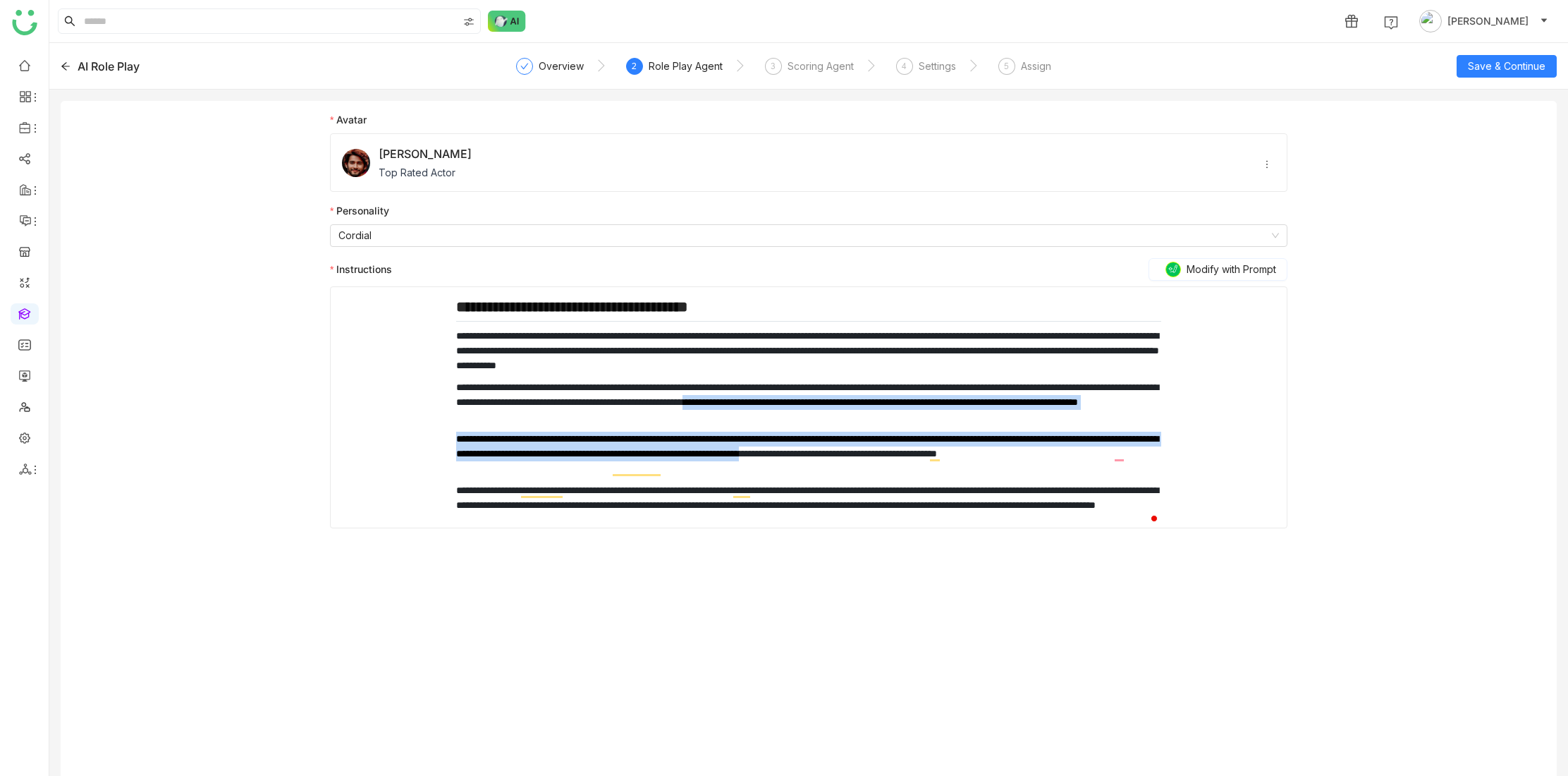
drag, startPoint x: 978, startPoint y: 400, endPoint x: 1079, endPoint y: 452, distance: 113.6
click at [1079, 452] on div "**********" at bounding box center [809, 413] width 705 height 230
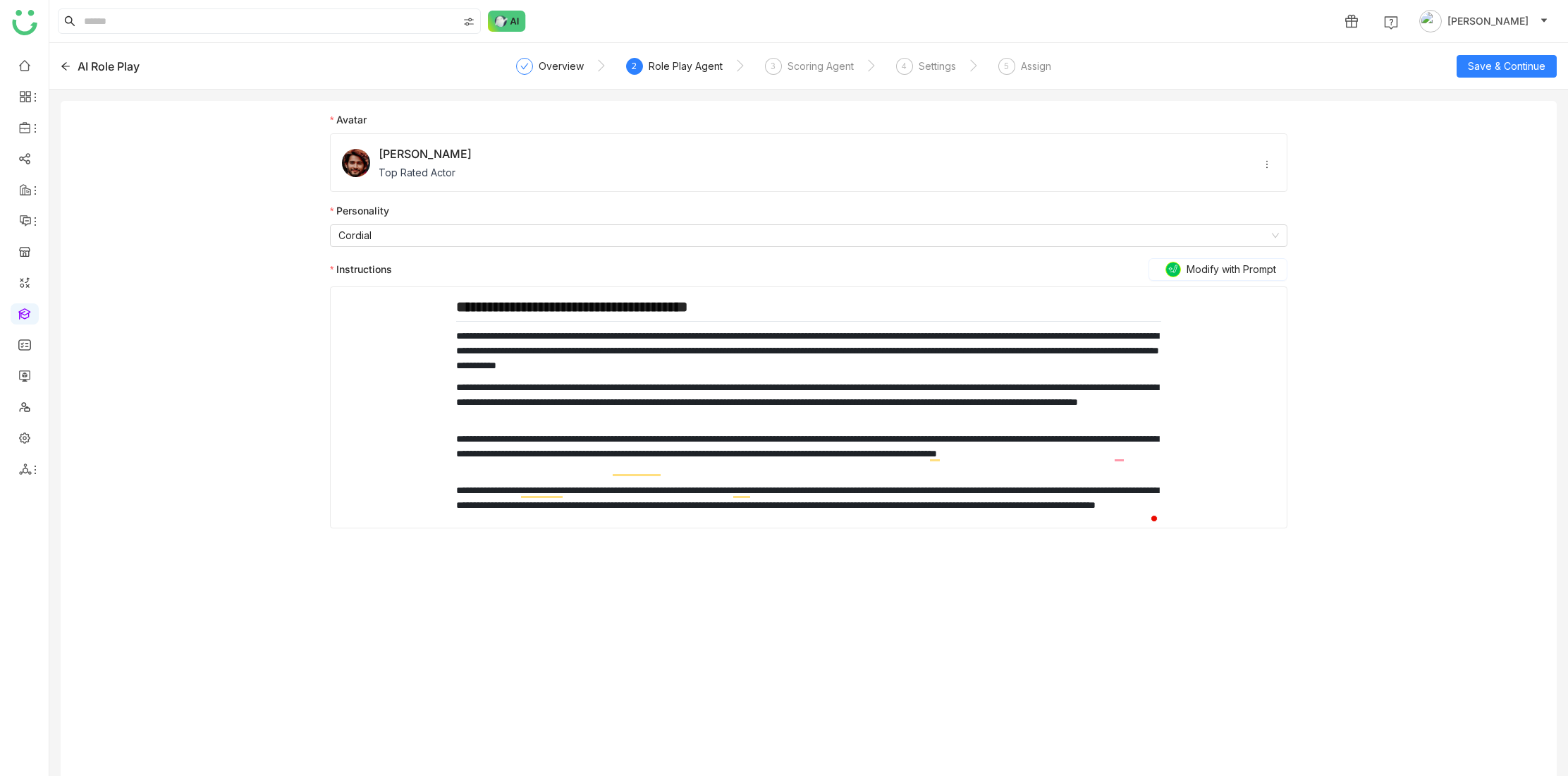
click at [1389, 442] on div "**********" at bounding box center [809, 444] width 1496 height 686
